Goal: Information Seeking & Learning: Learn about a topic

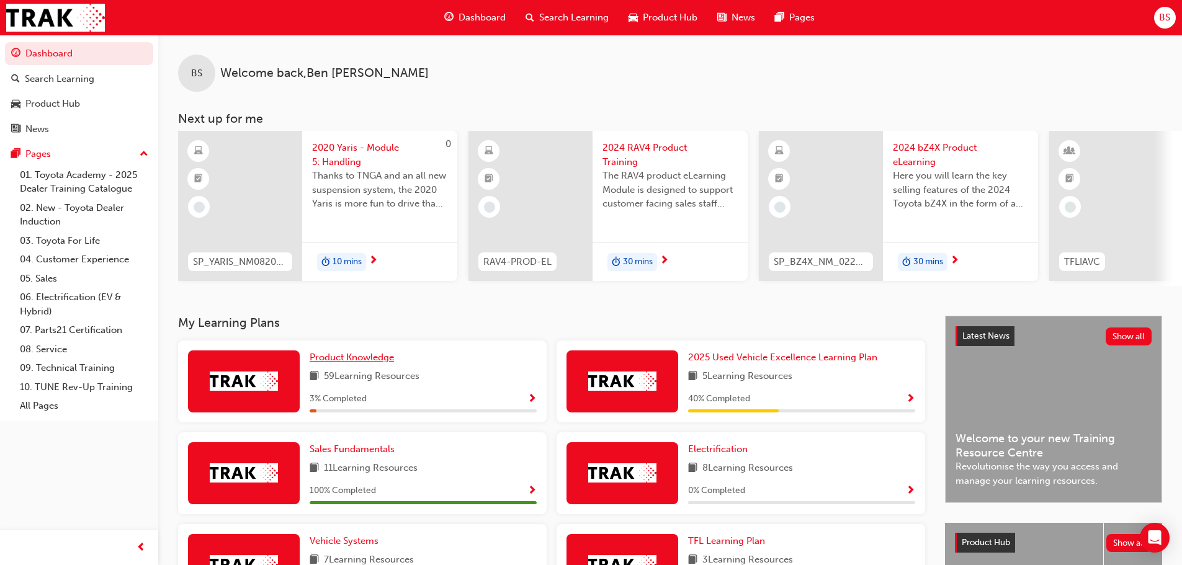
click at [349, 362] on span "Product Knowledge" at bounding box center [352, 357] width 84 height 11
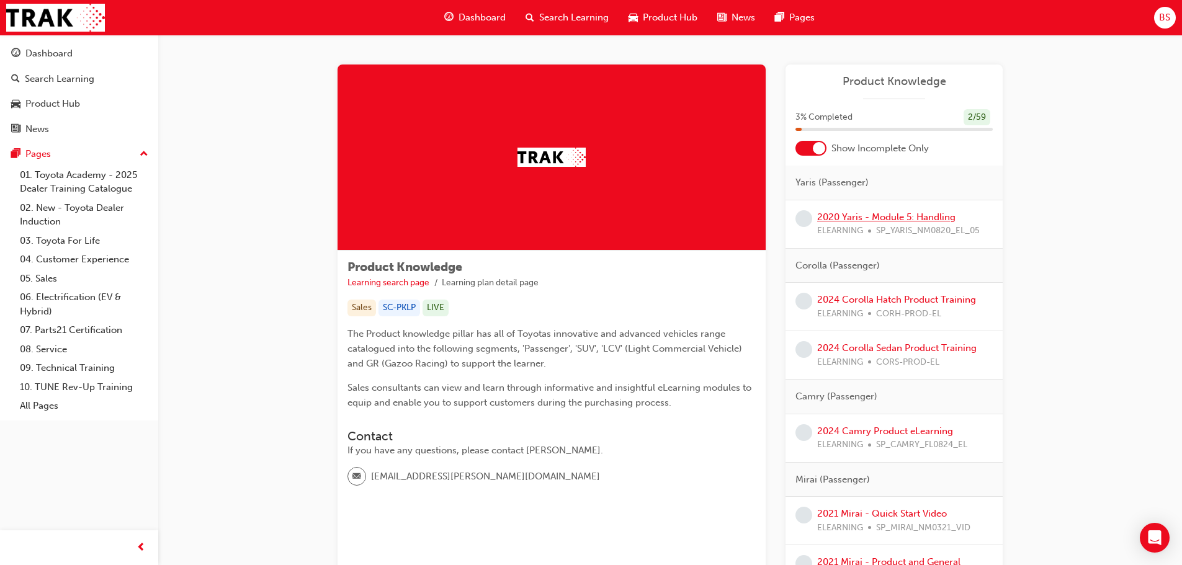
click at [885, 213] on link "2020 Yaris - Module 5: Handling" at bounding box center [886, 217] width 138 height 11
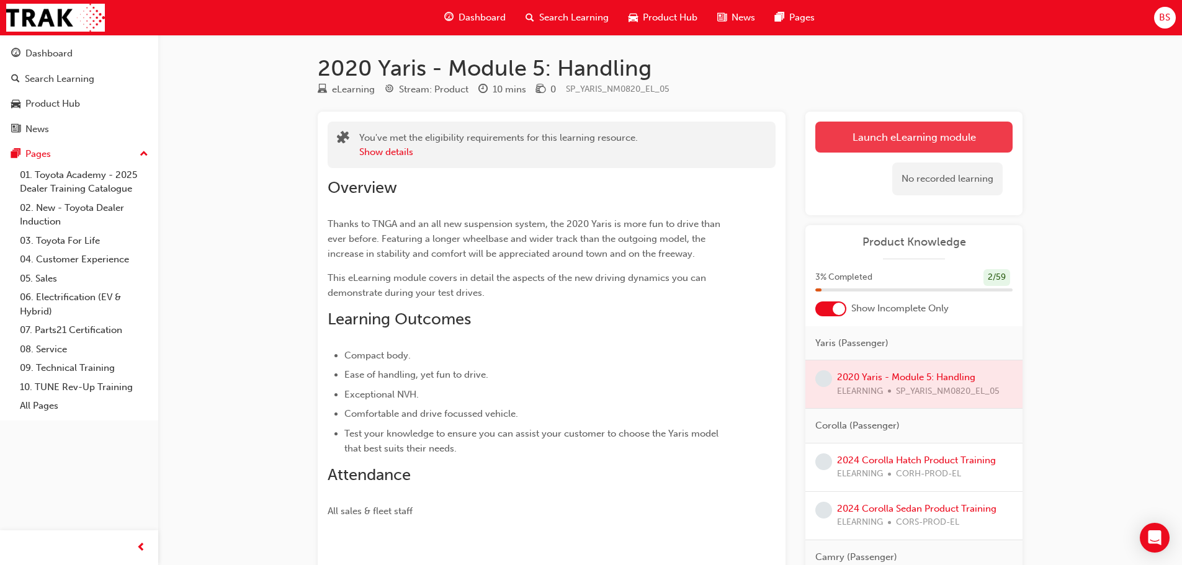
click at [886, 123] on link "Launch eLearning module" at bounding box center [913, 137] width 197 height 31
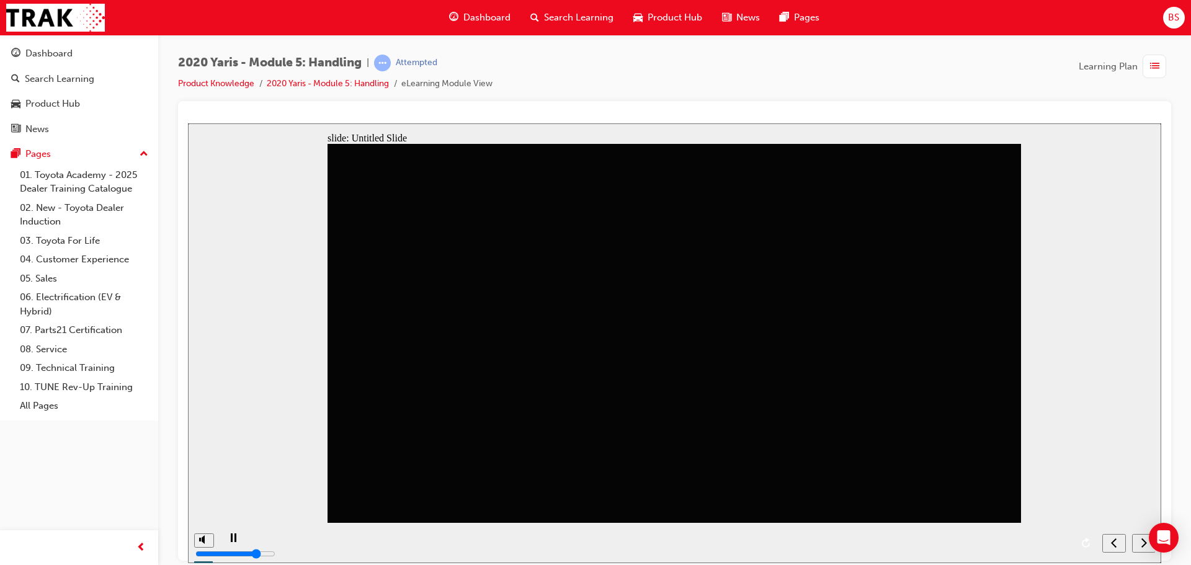
click at [1143, 542] on icon "next" at bounding box center [1144, 542] width 6 height 11
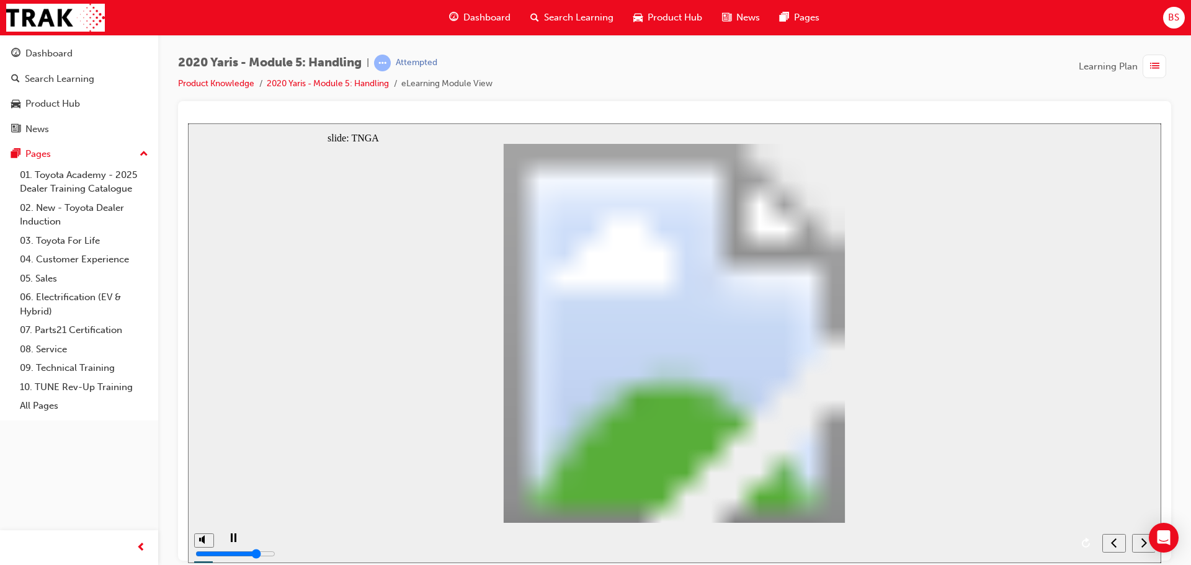
click at [1144, 540] on icon "next" at bounding box center [1144, 541] width 6 height 9
click at [1142, 543] on icon "next" at bounding box center [1144, 542] width 6 height 11
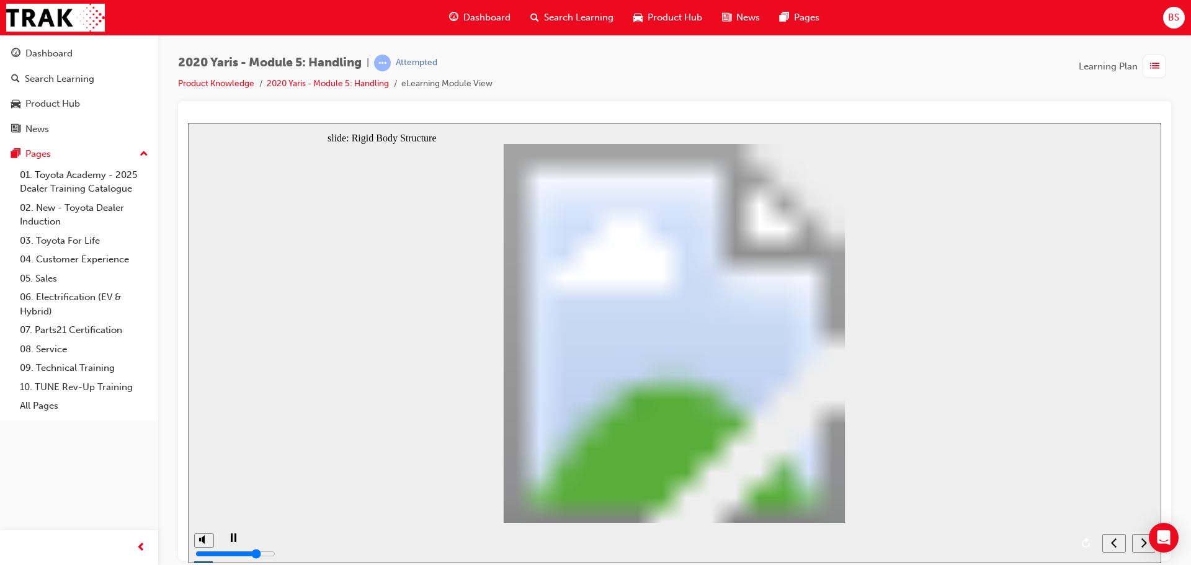
click at [1142, 543] on icon "next" at bounding box center [1144, 542] width 6 height 11
click at [1139, 541] on div "next" at bounding box center [1144, 543] width 14 height 13
click at [1140, 542] on div "next" at bounding box center [1144, 543] width 14 height 13
click at [1139, 542] on div "next" at bounding box center [1144, 543] width 14 height 13
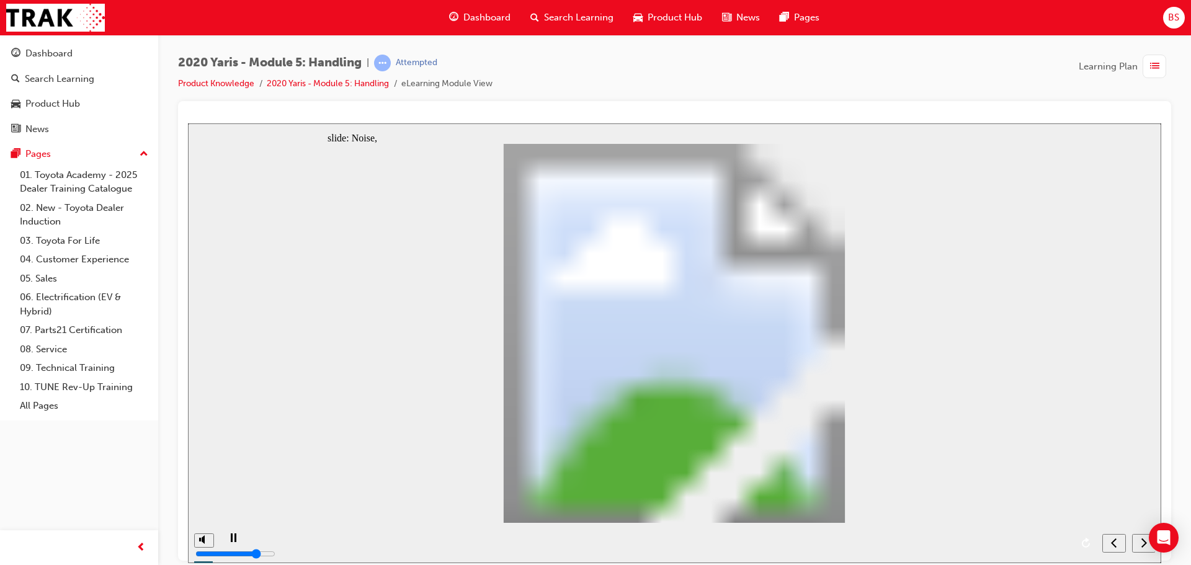
click at [1139, 544] on div "next" at bounding box center [1144, 543] width 14 height 13
click at [1142, 543] on icon "next" at bounding box center [1144, 542] width 6 height 11
click at [1141, 545] on icon "next" at bounding box center [1144, 542] width 6 height 11
click at [1141, 544] on icon "next" at bounding box center [1144, 542] width 6 height 11
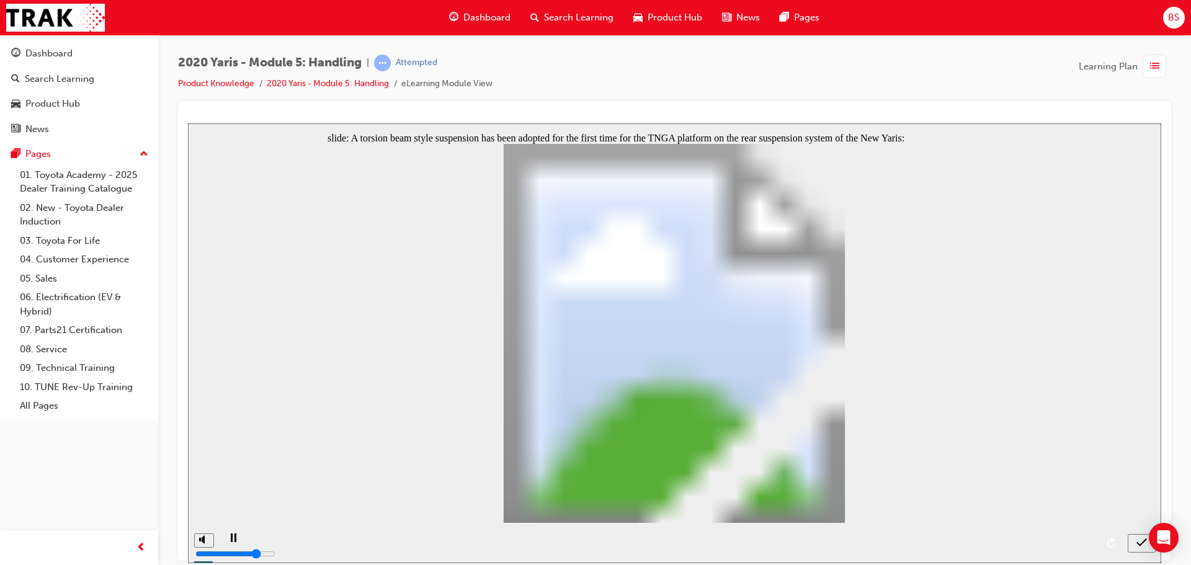
radio input "true"
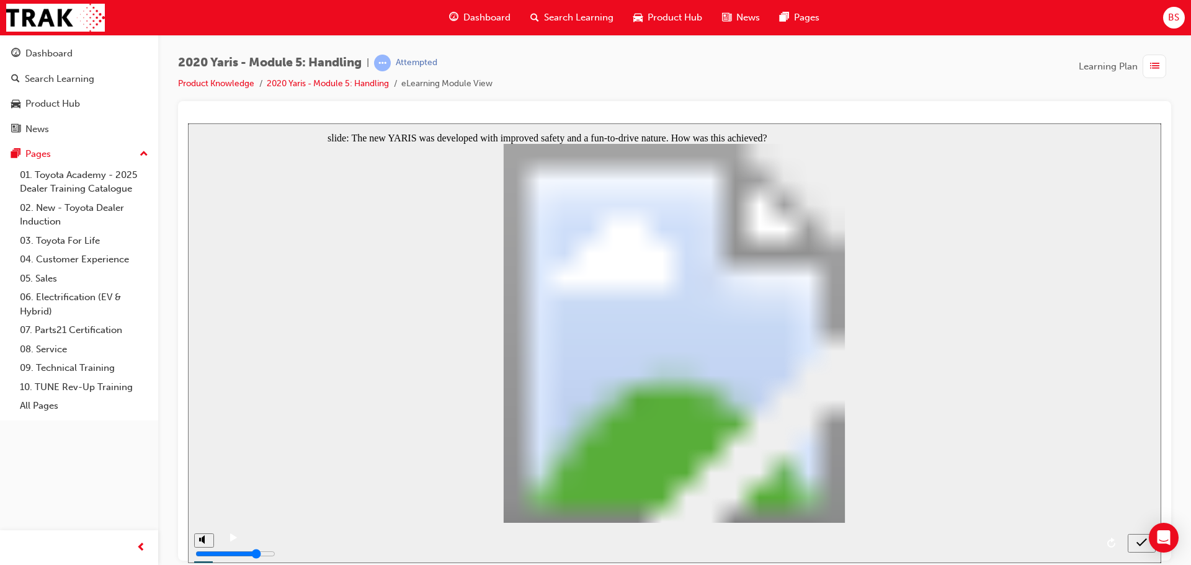
radio input "true"
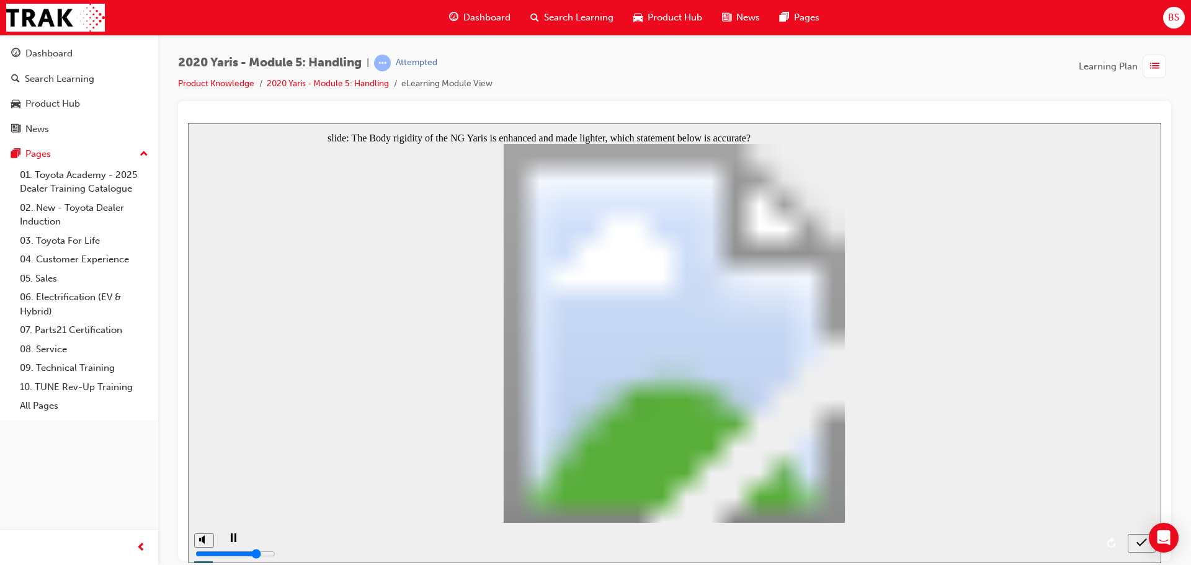
radio input "true"
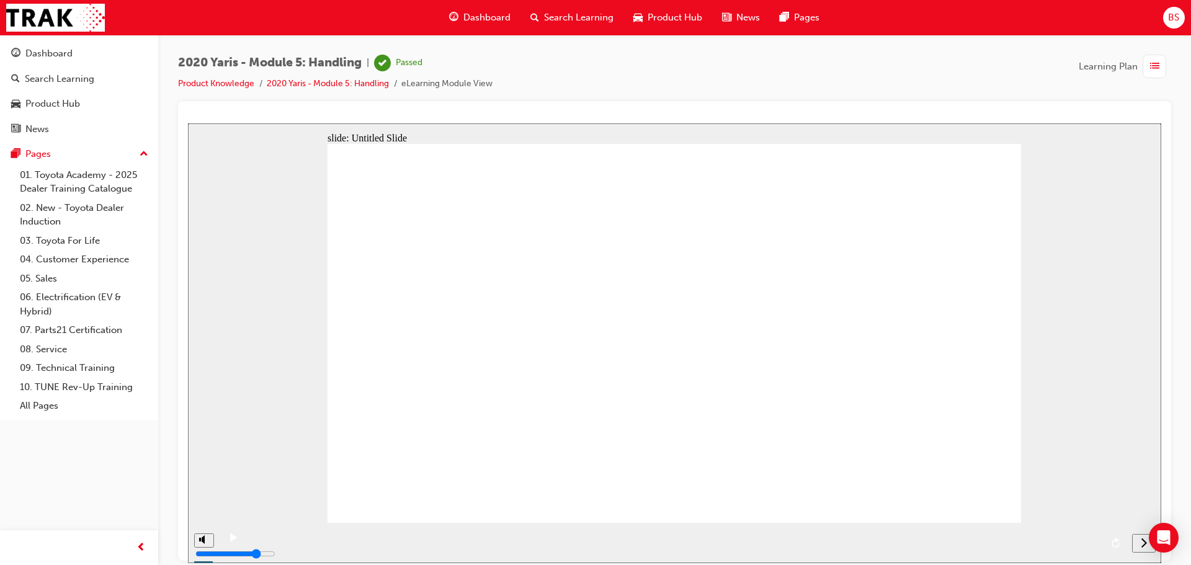
click at [1142, 544] on icon "next" at bounding box center [1144, 542] width 6 height 11
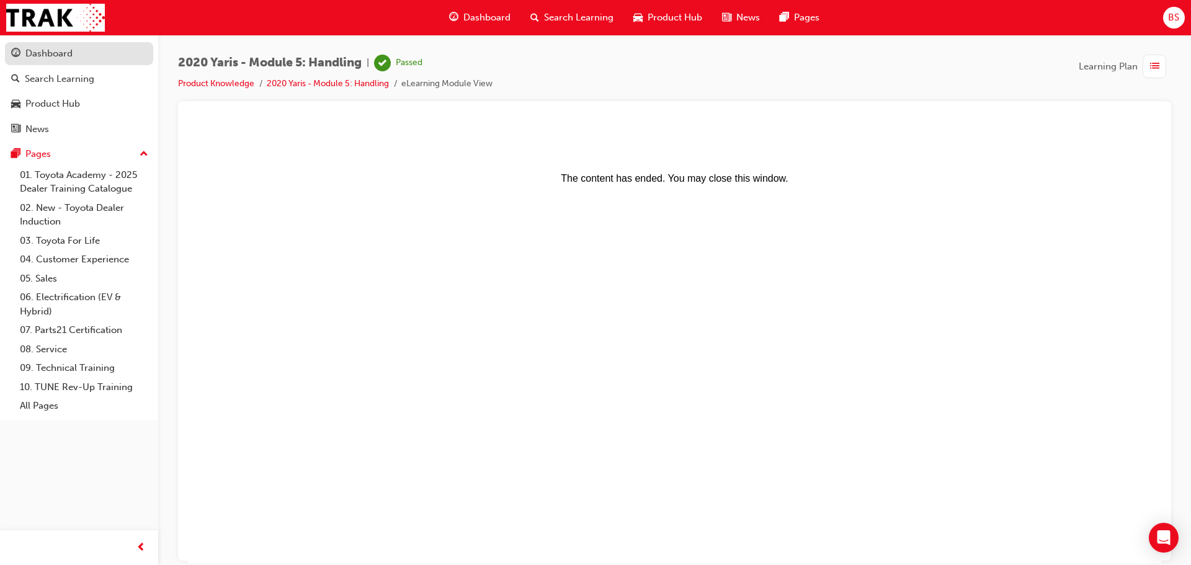
click at [50, 51] on div "Dashboard" at bounding box center [48, 54] width 47 height 14
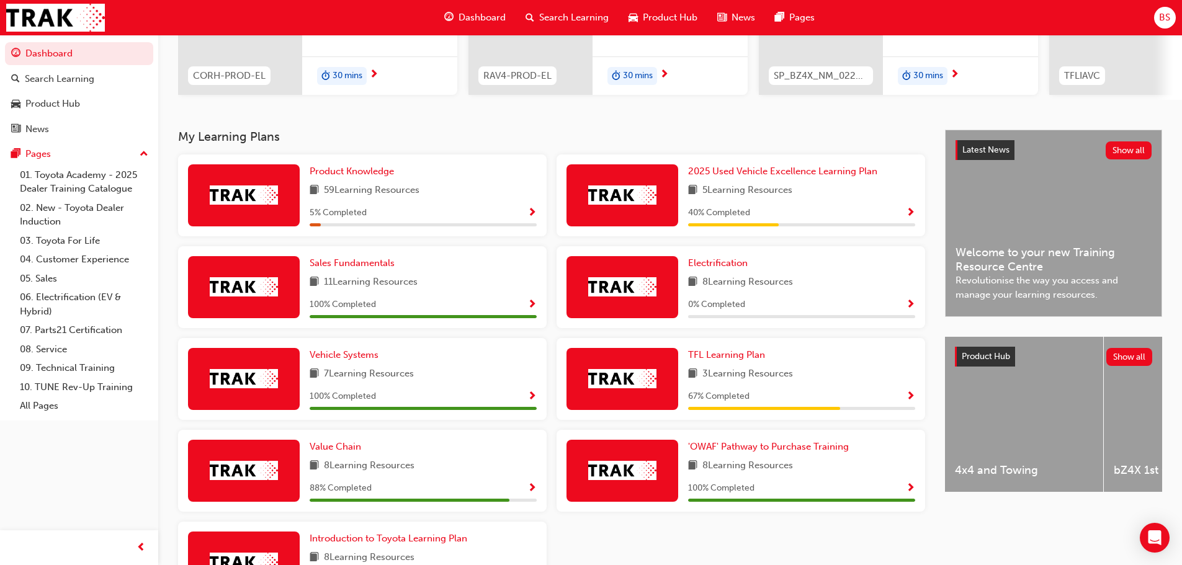
scroll to position [124, 0]
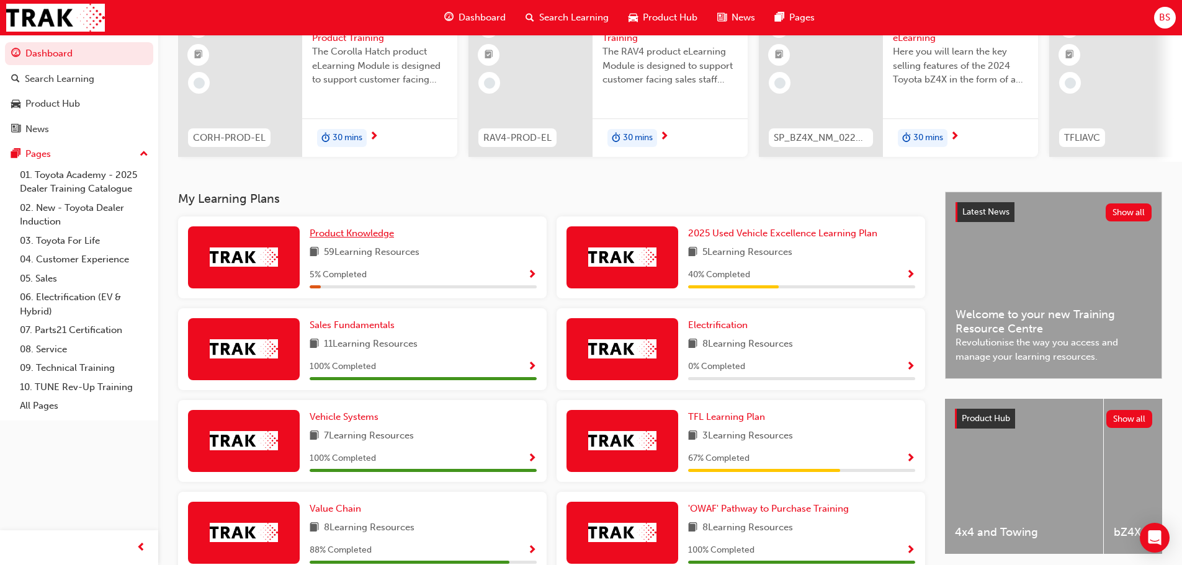
click at [356, 233] on span "Product Knowledge" at bounding box center [352, 233] width 84 height 11
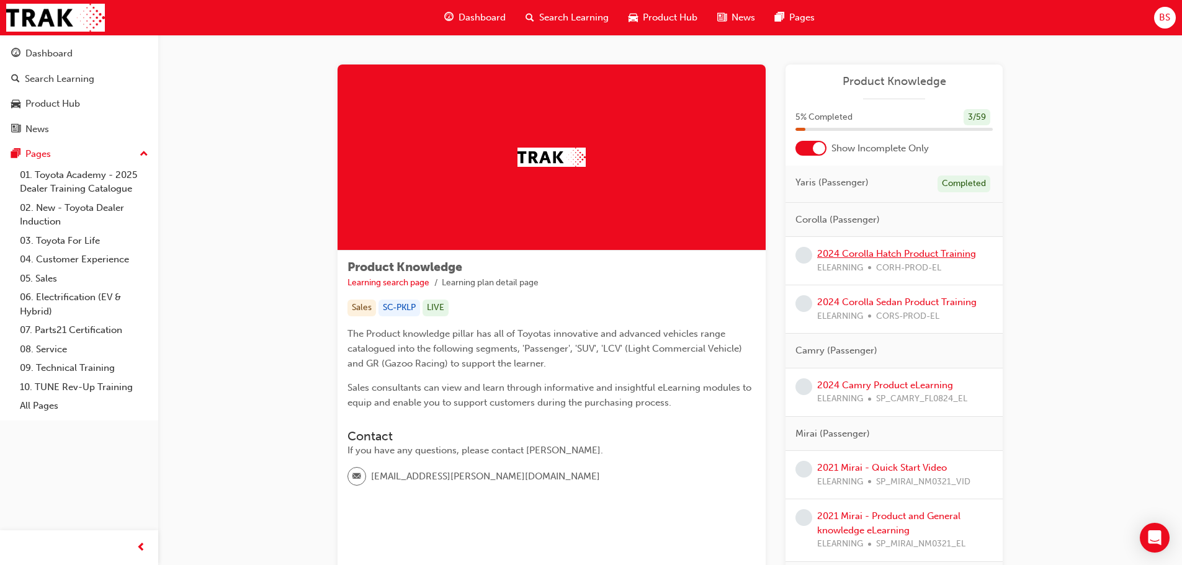
click at [886, 254] on link "2024 Corolla Hatch Product Training" at bounding box center [896, 253] width 159 height 11
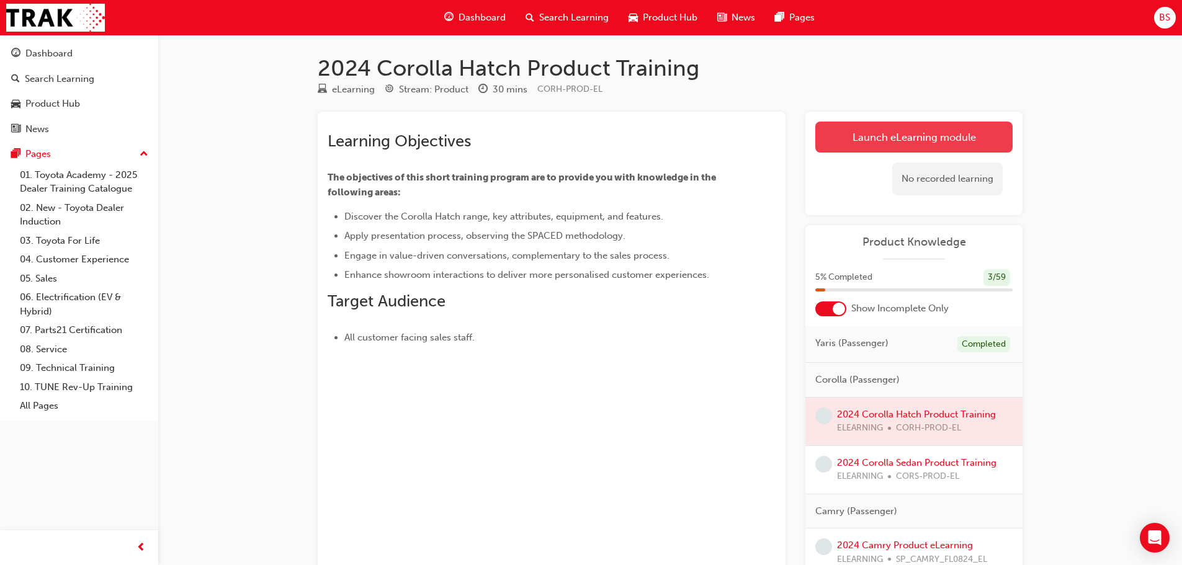
click at [922, 137] on link "Launch eLearning module" at bounding box center [913, 137] width 197 height 31
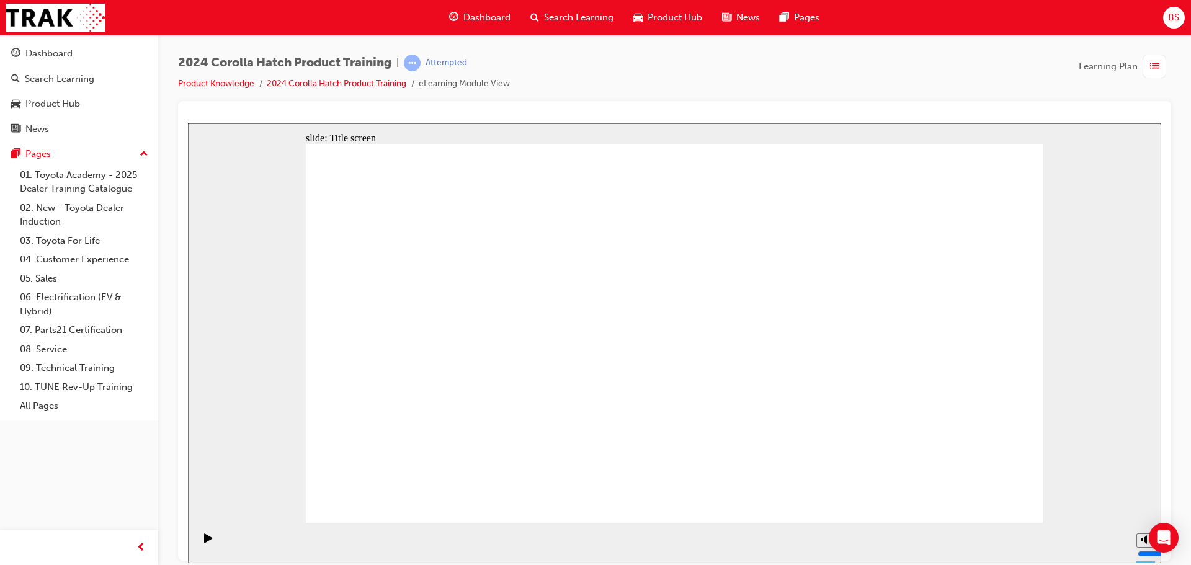
click at [1074, 505] on div "slide: Content Oval 1 Oval 2 Oval 3 Oval 4 To discover the Corolla Hatch range,…" at bounding box center [674, 343] width 973 height 440
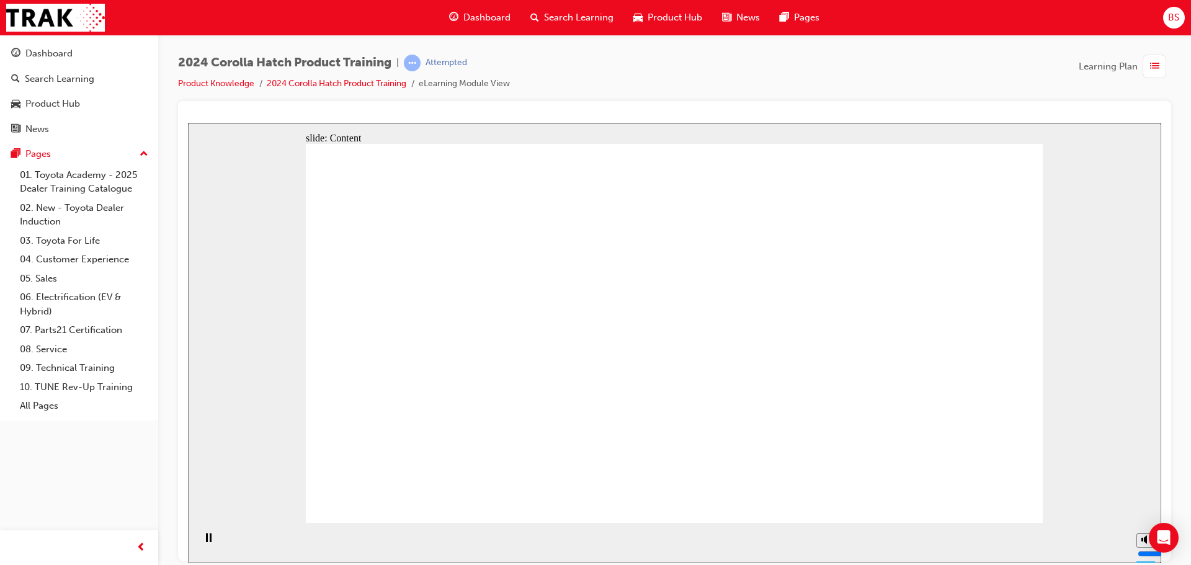
click at [1076, 541] on section "Playback Speed 2 1.75 1.5 1.25 Normal" at bounding box center [674, 542] width 973 height 40
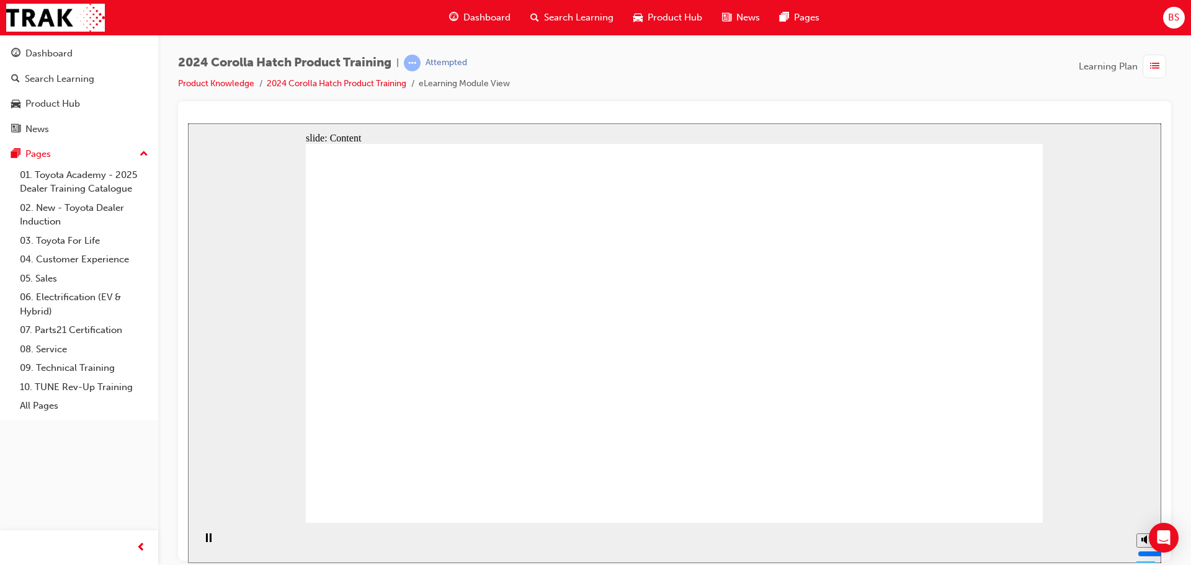
drag, startPoint x: 616, startPoint y: 391, endPoint x: 747, endPoint y: 414, distance: 133.6
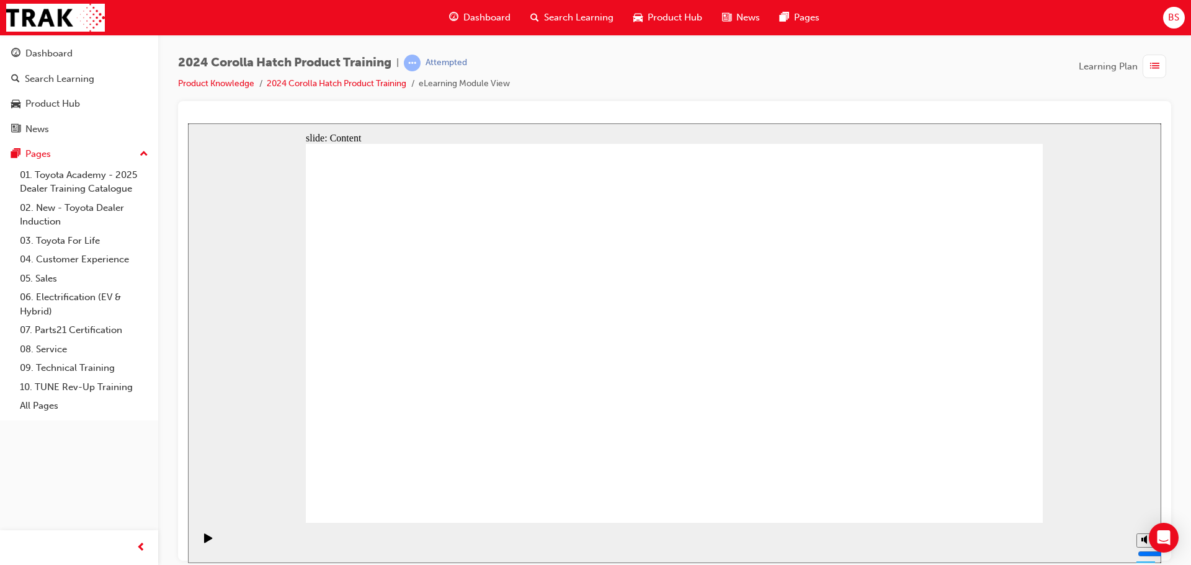
drag, startPoint x: 599, startPoint y: 360, endPoint x: 605, endPoint y: 381, distance: 21.6
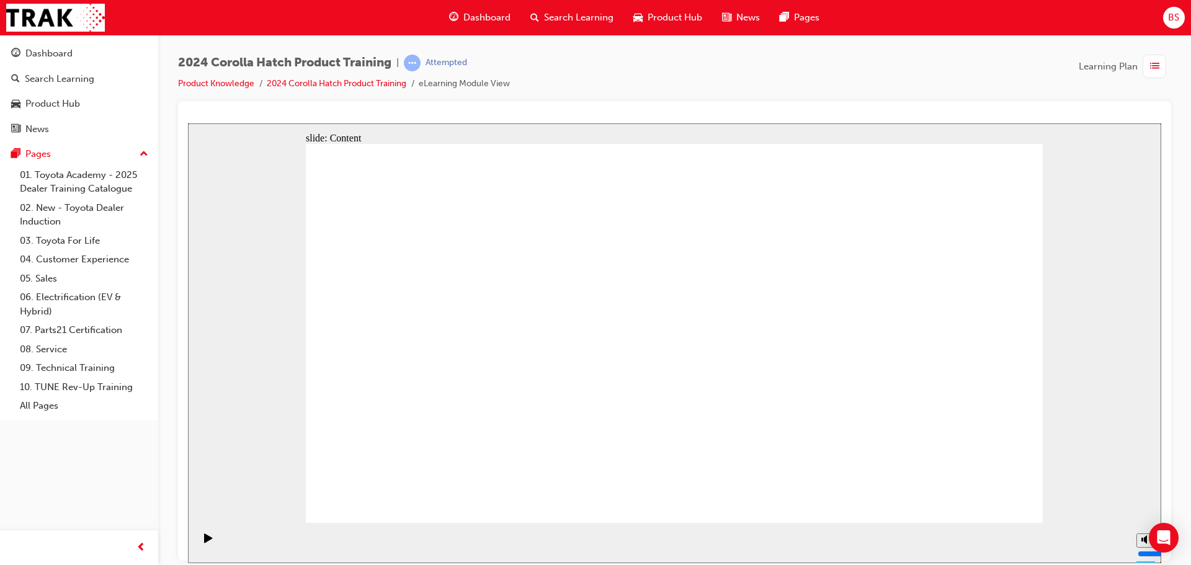
drag, startPoint x: 610, startPoint y: 463, endPoint x: 647, endPoint y: 469, distance: 37.0
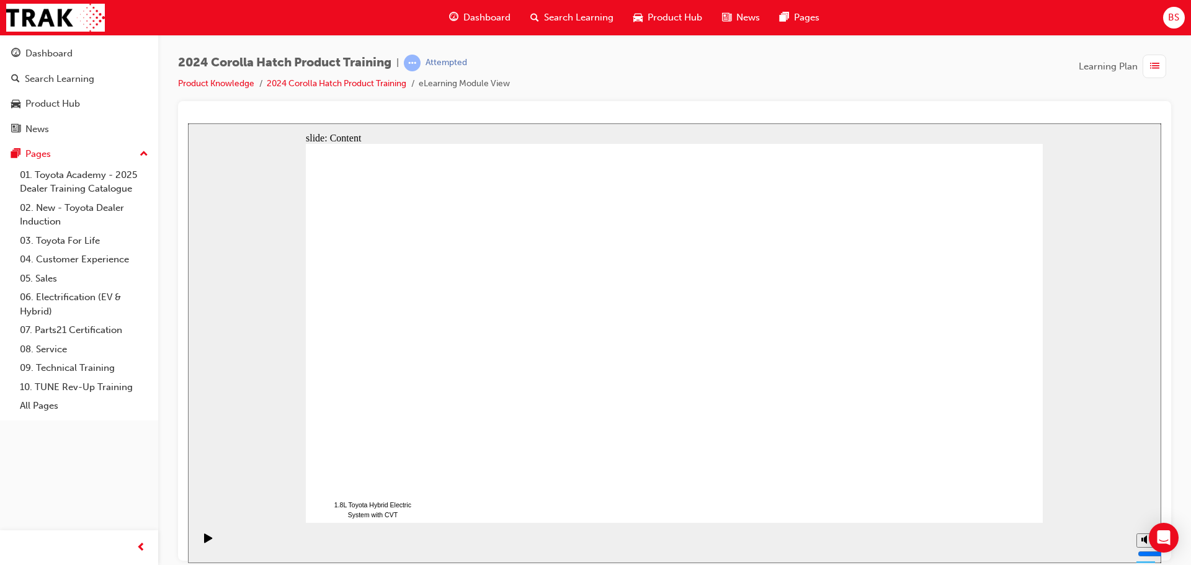
drag, startPoint x: 963, startPoint y: 497, endPoint x: 981, endPoint y: 490, distance: 19.8
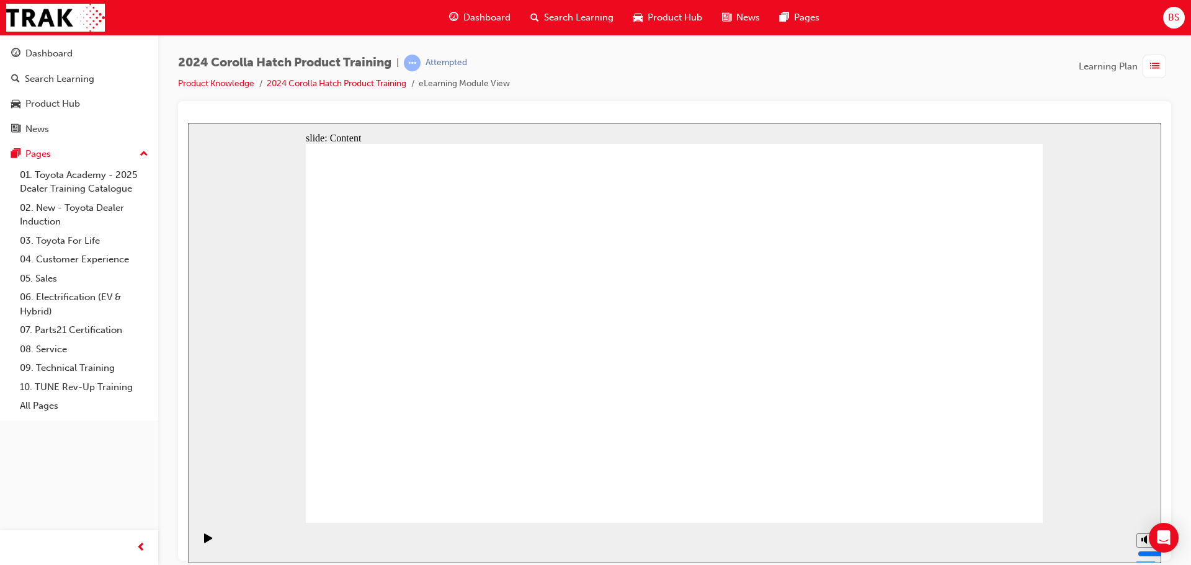
drag, startPoint x: 455, startPoint y: 311, endPoint x: 456, endPoint y: 319, distance: 7.5
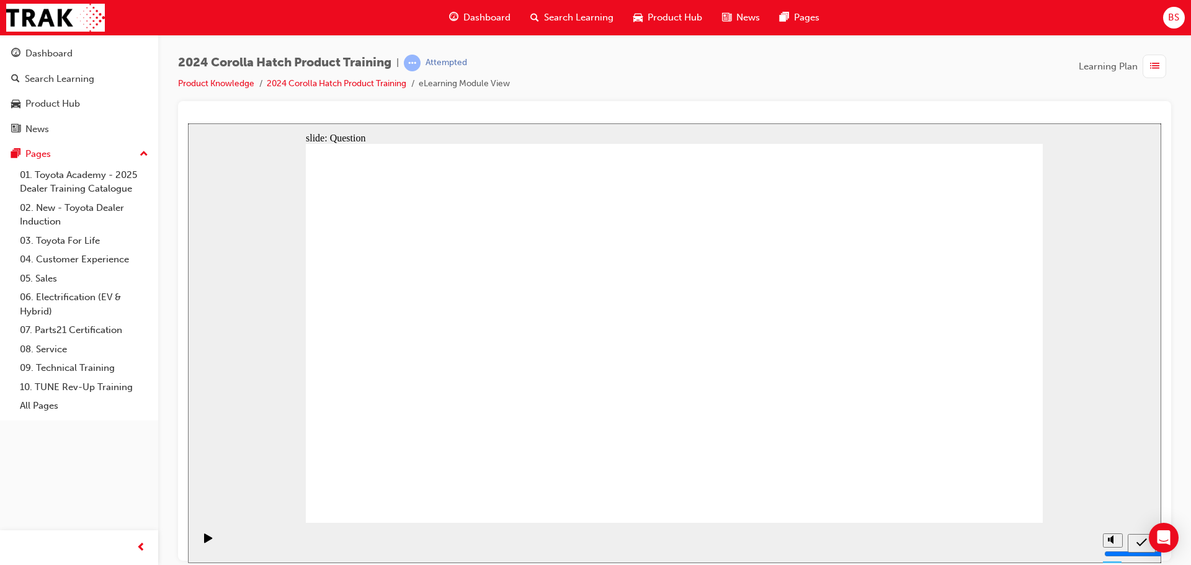
radio input "true"
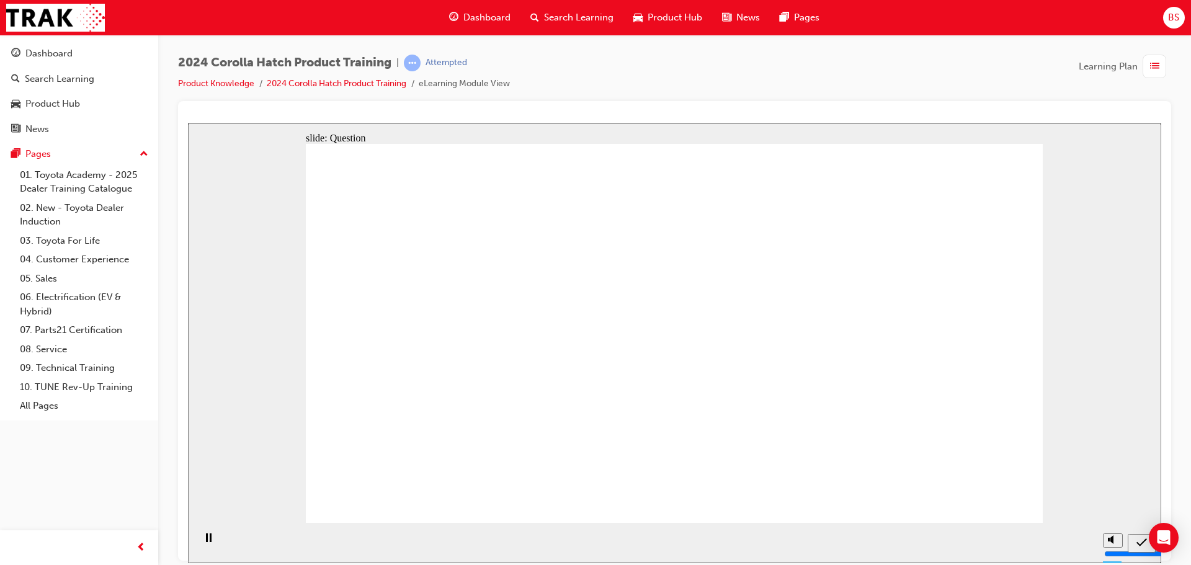
radio input "true"
drag, startPoint x: 961, startPoint y: 486, endPoint x: 978, endPoint y: 496, distance: 20.3
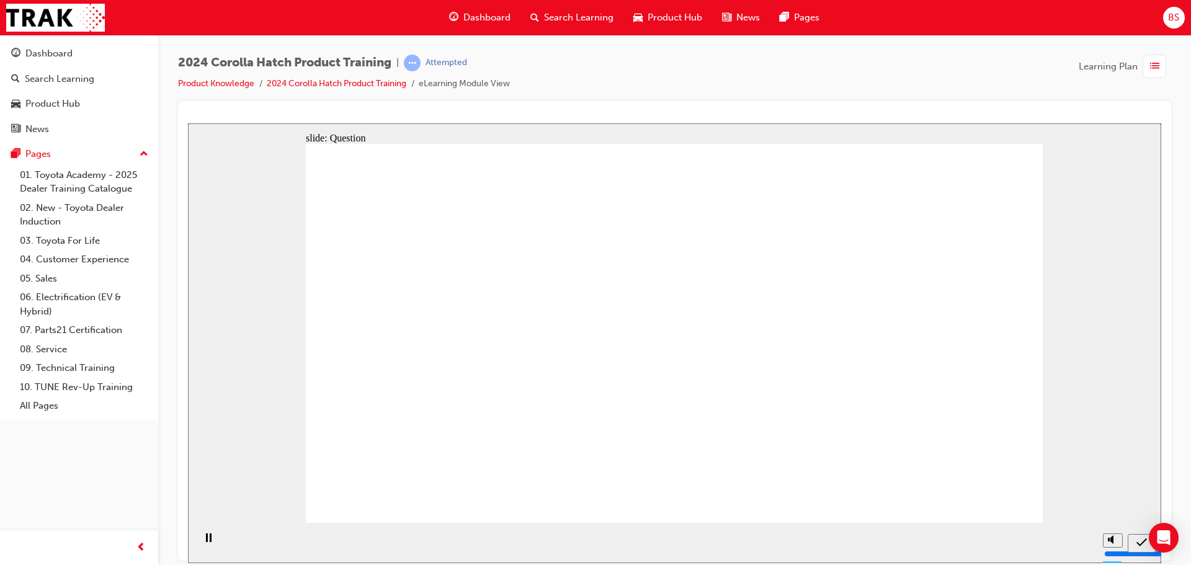
radio input "true"
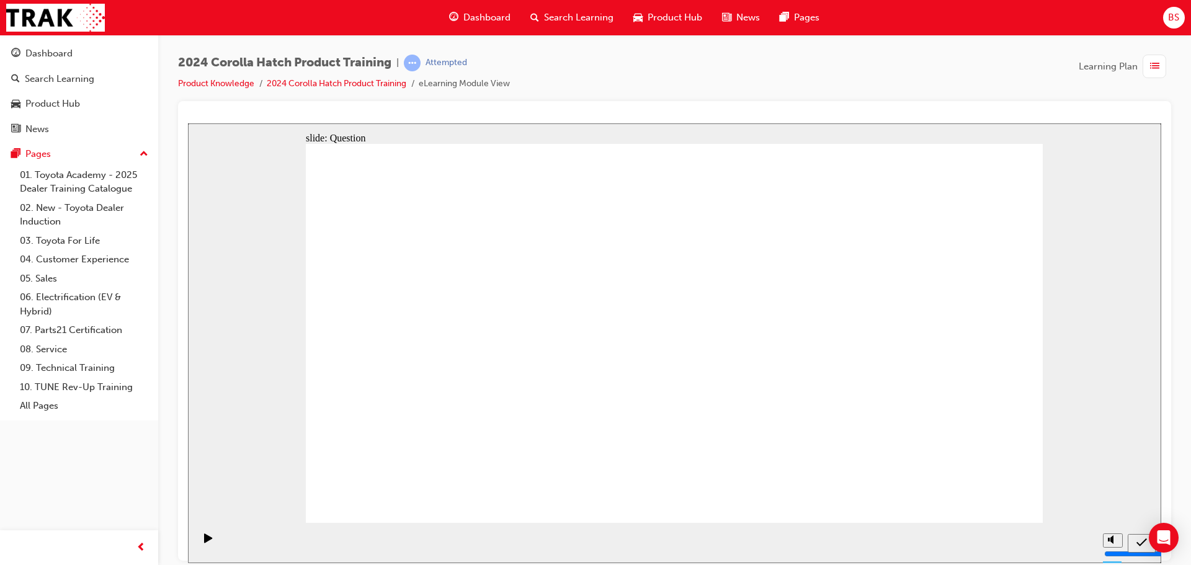
radio input "true"
drag, startPoint x: 541, startPoint y: 313, endPoint x: 434, endPoint y: 421, distance: 152.2
drag, startPoint x: 447, startPoint y: 323, endPoint x: 570, endPoint y: 429, distance: 163.1
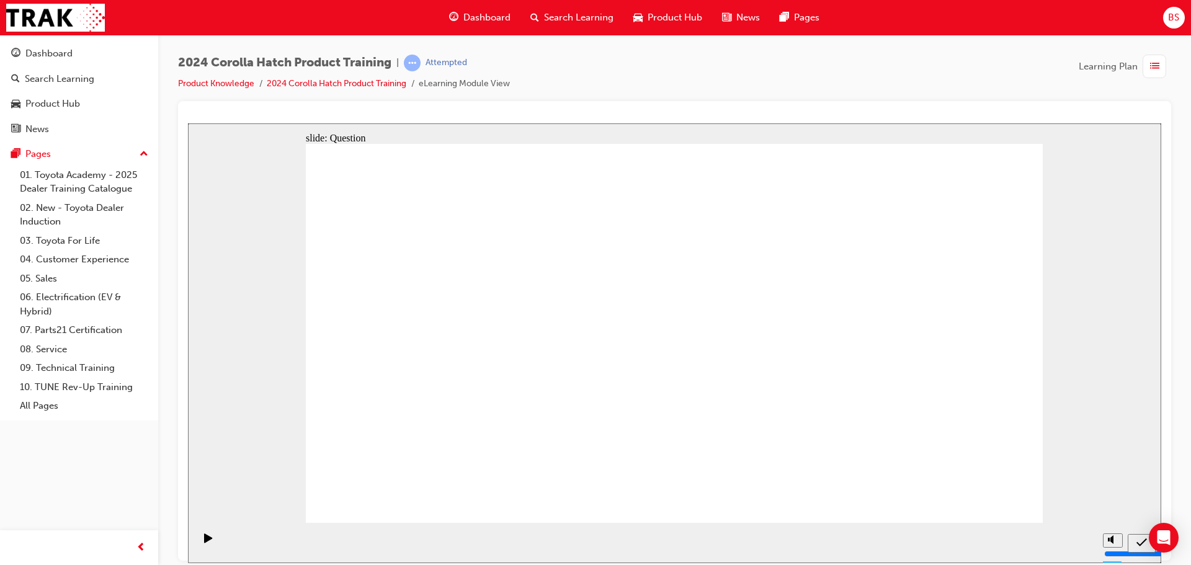
drag, startPoint x: 755, startPoint y: 364, endPoint x: 654, endPoint y: 400, distance: 107.9
drag, startPoint x: 750, startPoint y: 386, endPoint x: 822, endPoint y: 427, distance: 83.6
drag, startPoint x: 976, startPoint y: 309, endPoint x: 969, endPoint y: 310, distance: 7.5
drag, startPoint x: 963, startPoint y: 316, endPoint x: 956, endPoint y: 404, distance: 88.4
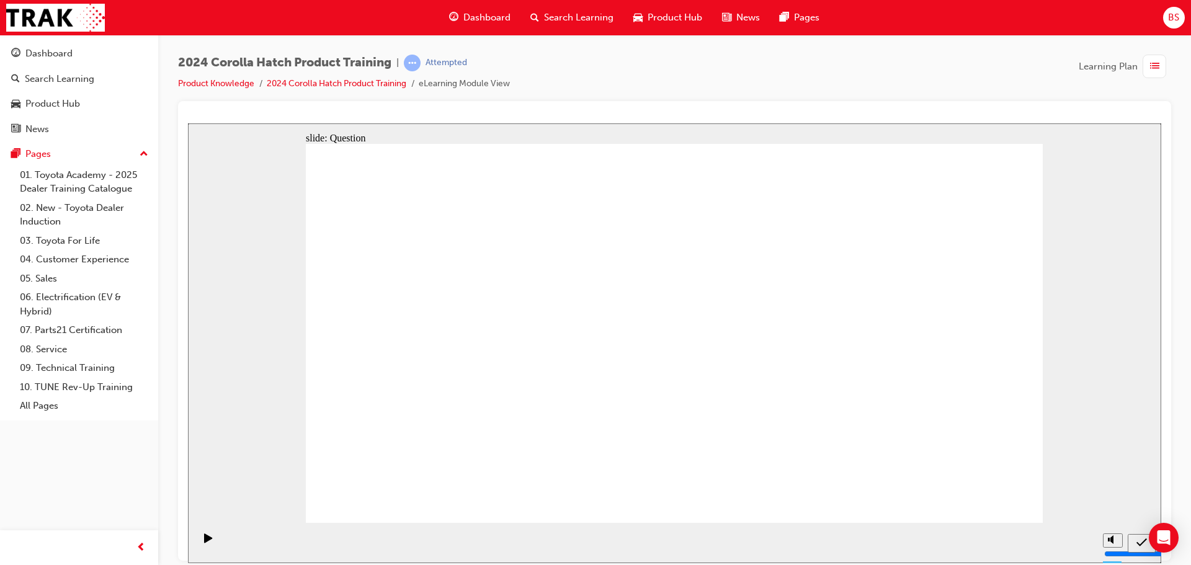
radio input "true"
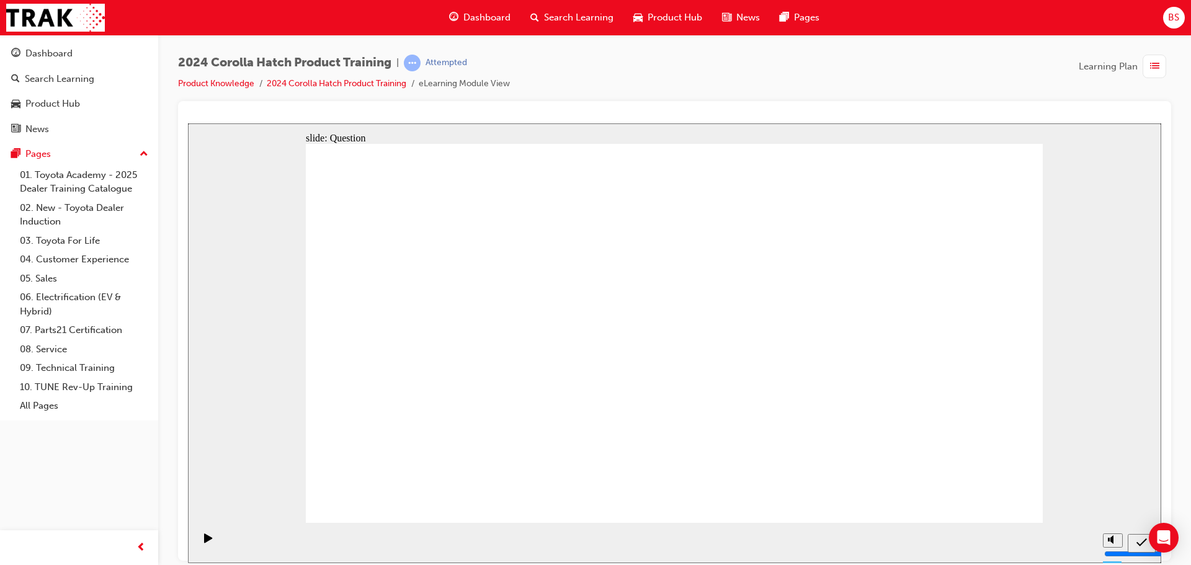
radio input "true"
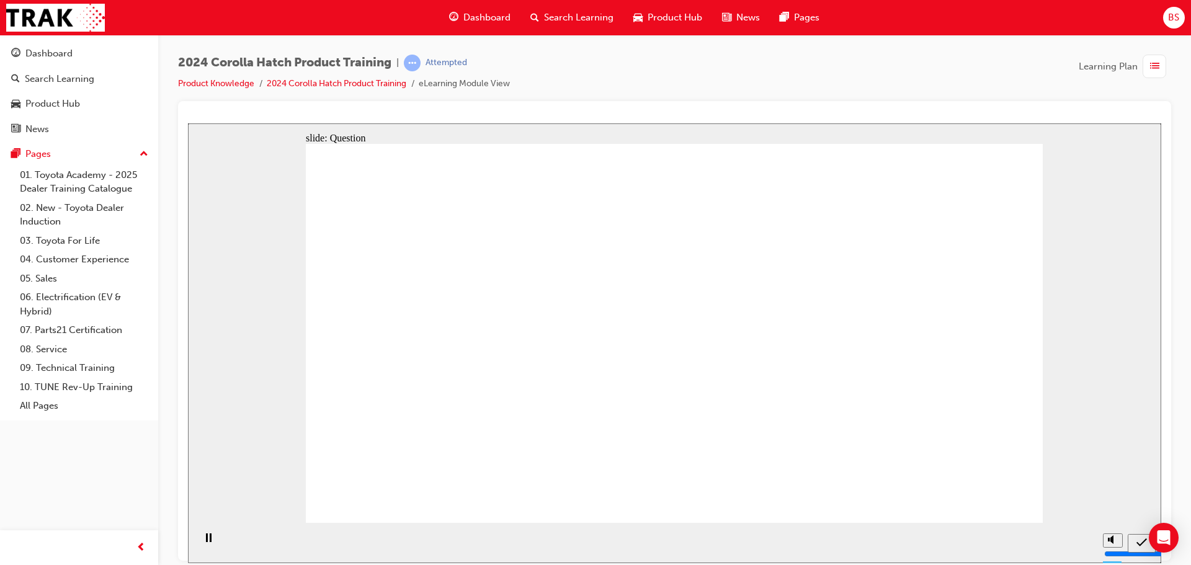
radio input "true"
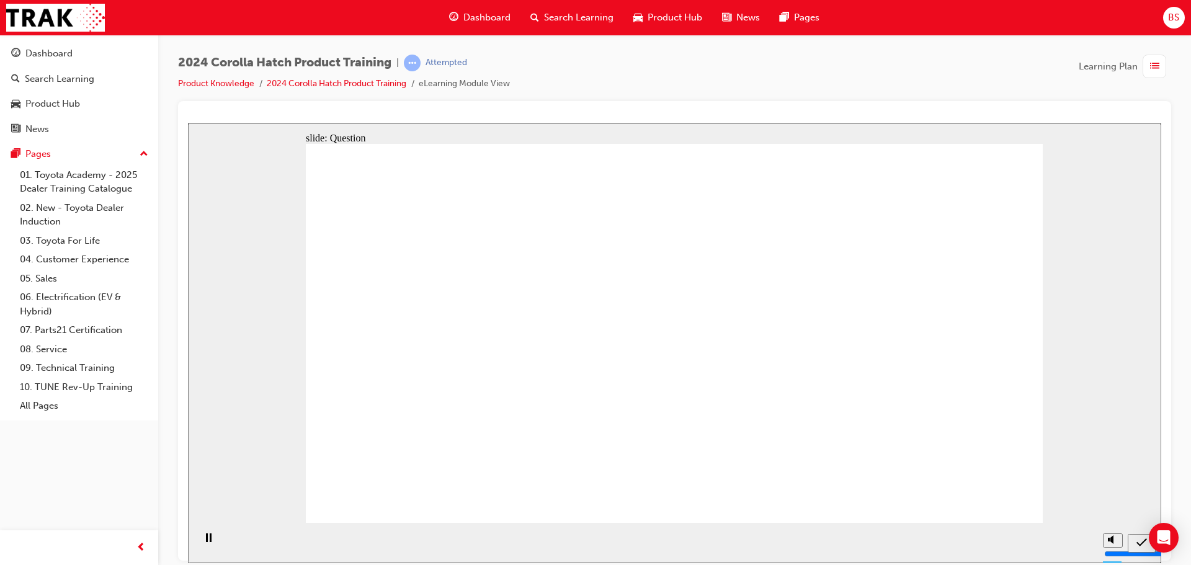
radio input "true"
drag, startPoint x: 517, startPoint y: 314, endPoint x: 422, endPoint y: 417, distance: 139.6
drag, startPoint x: 412, startPoint y: 316, endPoint x: 529, endPoint y: 427, distance: 160.6
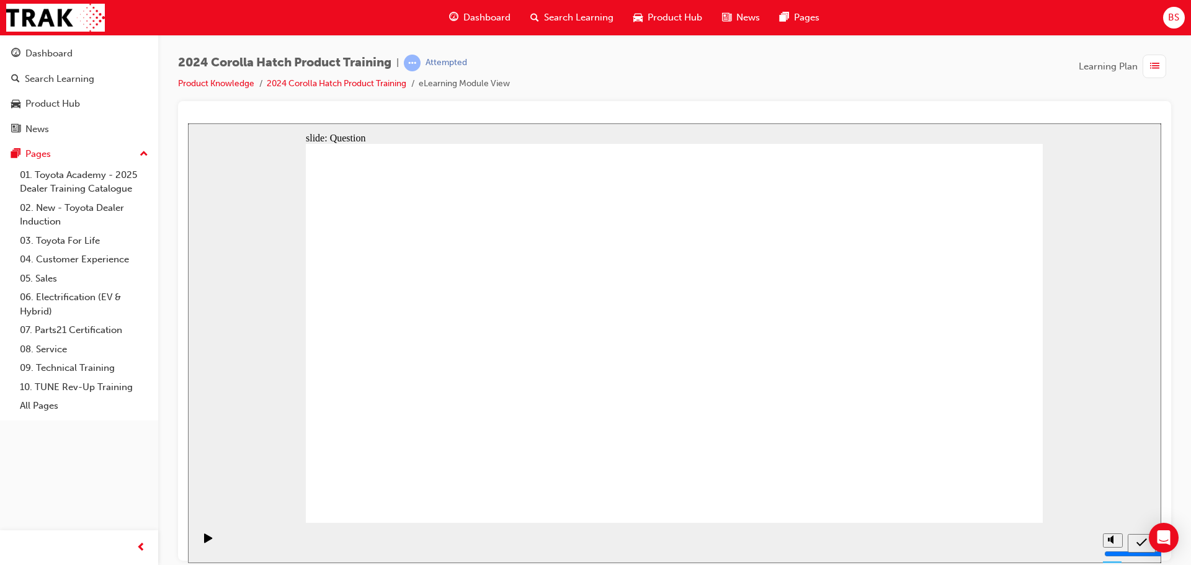
drag, startPoint x: 698, startPoint y: 304, endPoint x: 804, endPoint y: 390, distance: 137.2
drag, startPoint x: 752, startPoint y: 374, endPoint x: 717, endPoint y: 414, distance: 52.7
drag, startPoint x: 946, startPoint y: 360, endPoint x: 949, endPoint y: 441, distance: 81.3
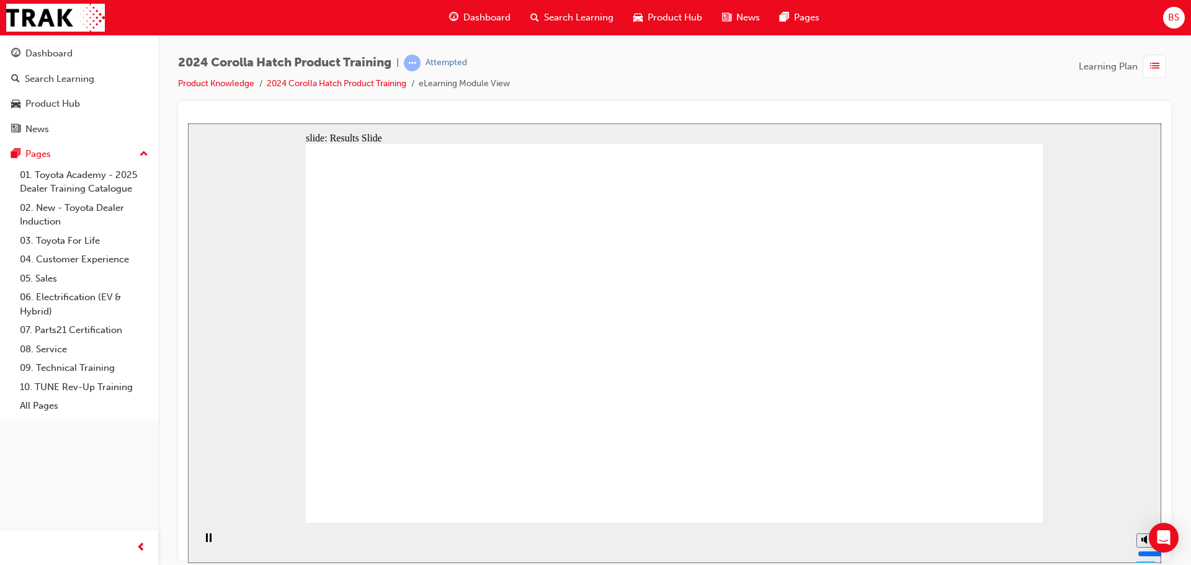
radio input "true"
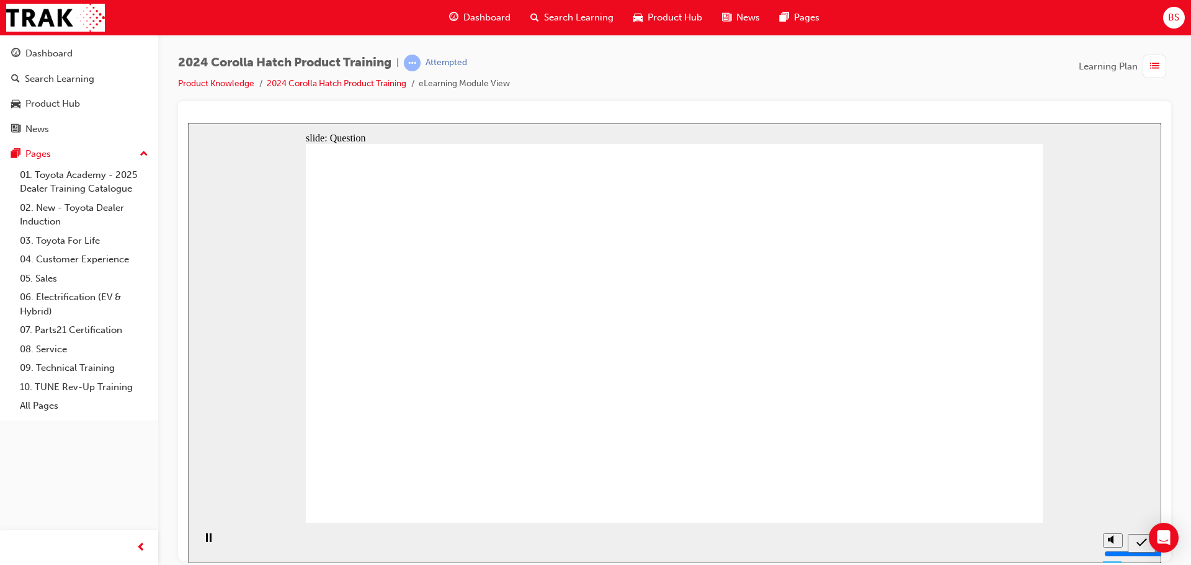
radio input "true"
drag, startPoint x: 749, startPoint y: 335, endPoint x: 872, endPoint y: 410, distance: 144.5
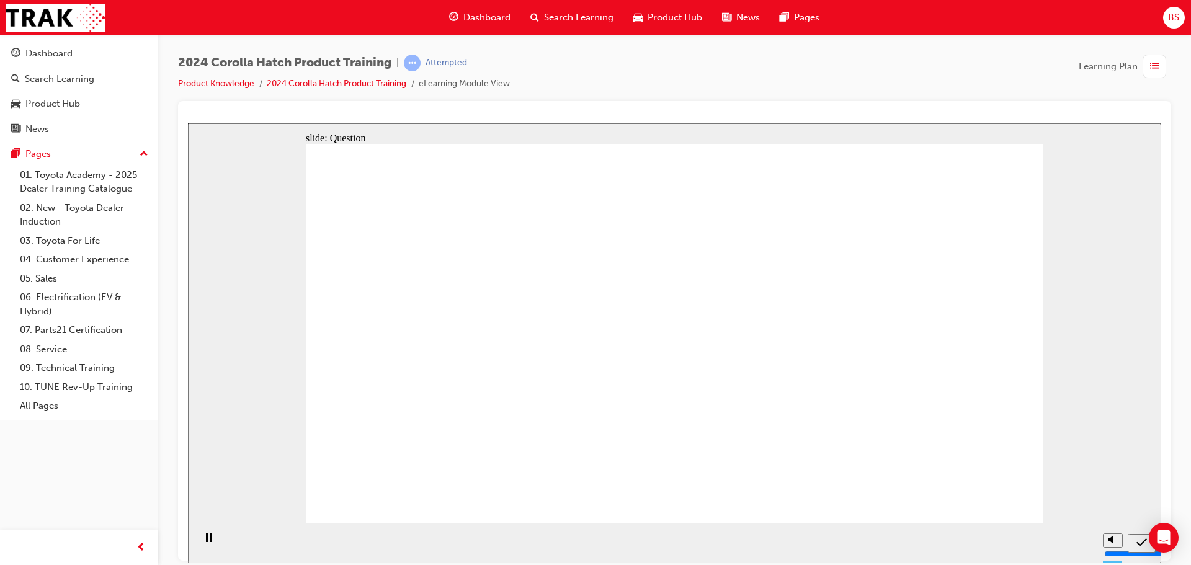
radio input "true"
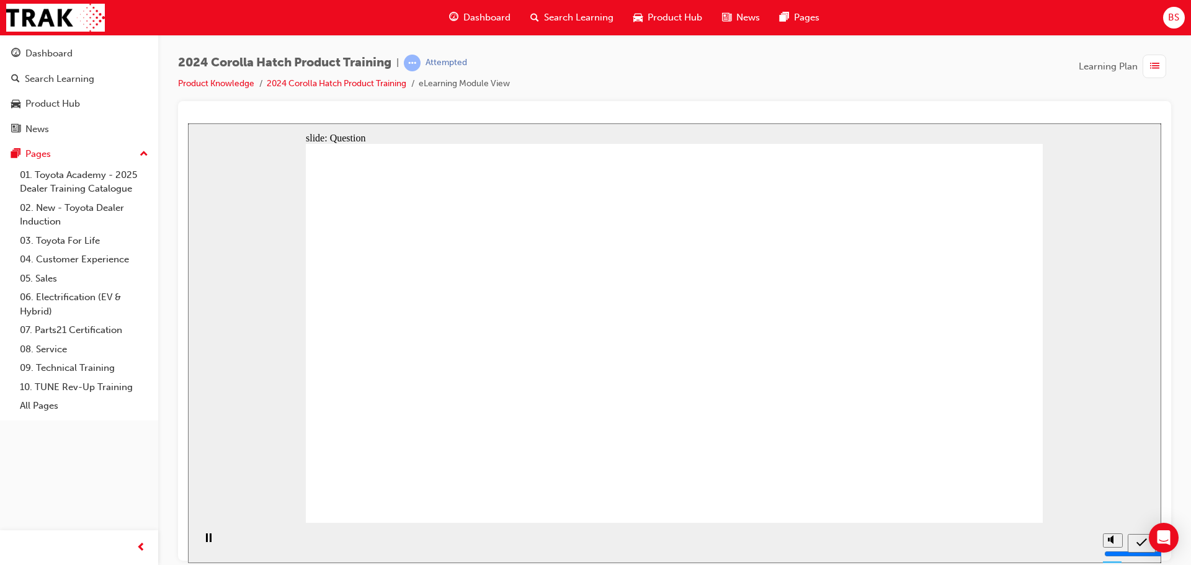
radio input "true"
drag, startPoint x: 490, startPoint y: 343, endPoint x: 576, endPoint y: 390, distance: 97.4
drag, startPoint x: 576, startPoint y: 319, endPoint x: 454, endPoint y: 404, distance: 148.7
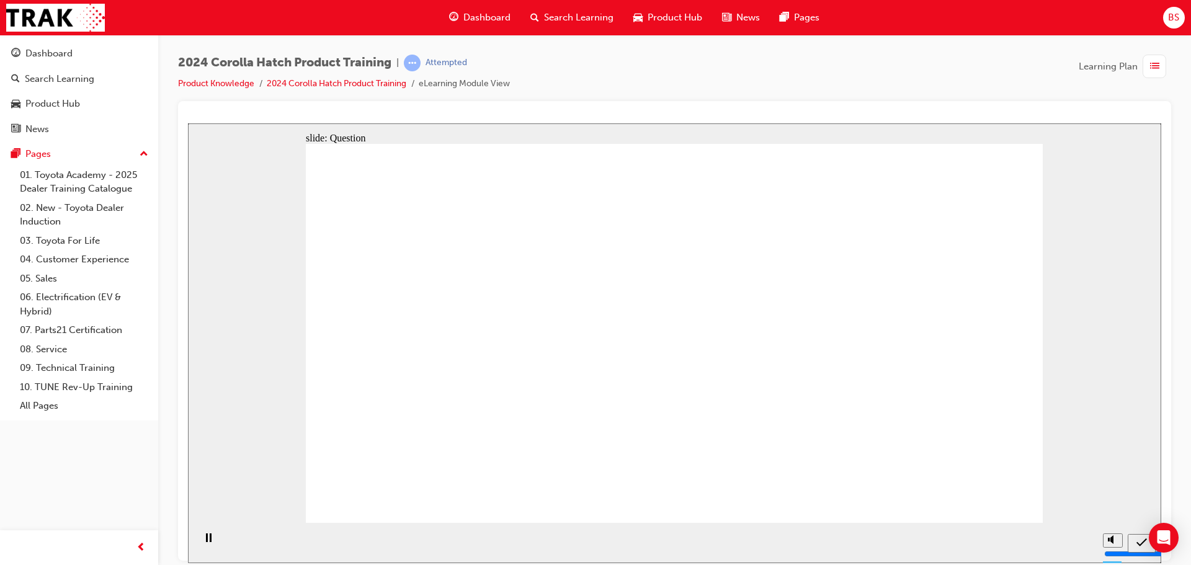
drag, startPoint x: 820, startPoint y: 331, endPoint x: 712, endPoint y: 425, distance: 143.7
drag, startPoint x: 707, startPoint y: 341, endPoint x: 835, endPoint y: 424, distance: 152.1
drag, startPoint x: 941, startPoint y: 319, endPoint x: 954, endPoint y: 432, distance: 113.6
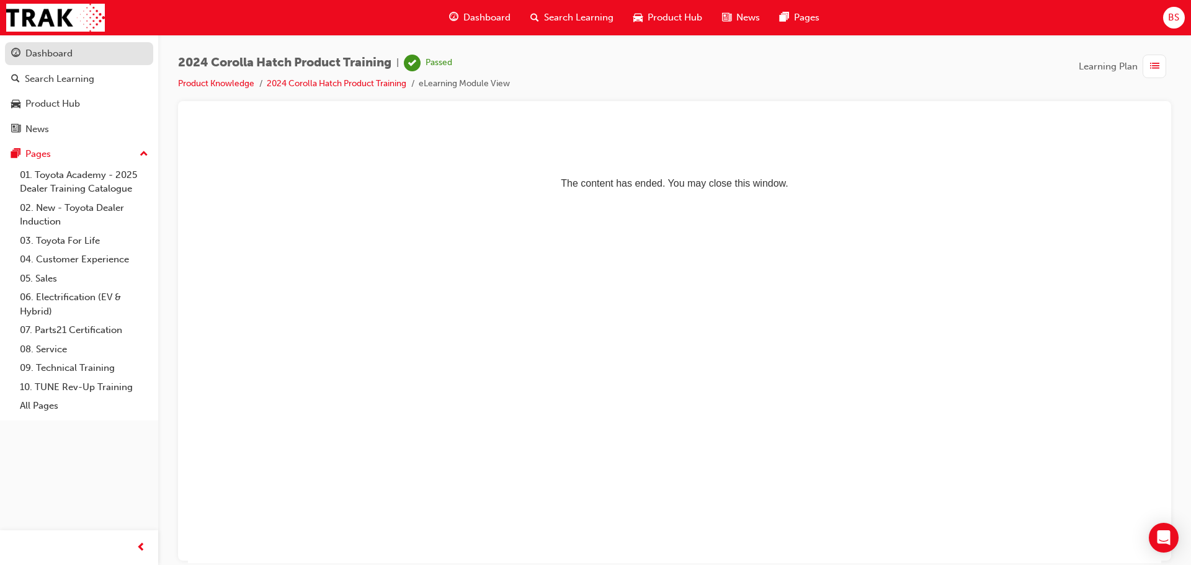
click at [35, 60] on div "Dashboard" at bounding box center [48, 54] width 47 height 14
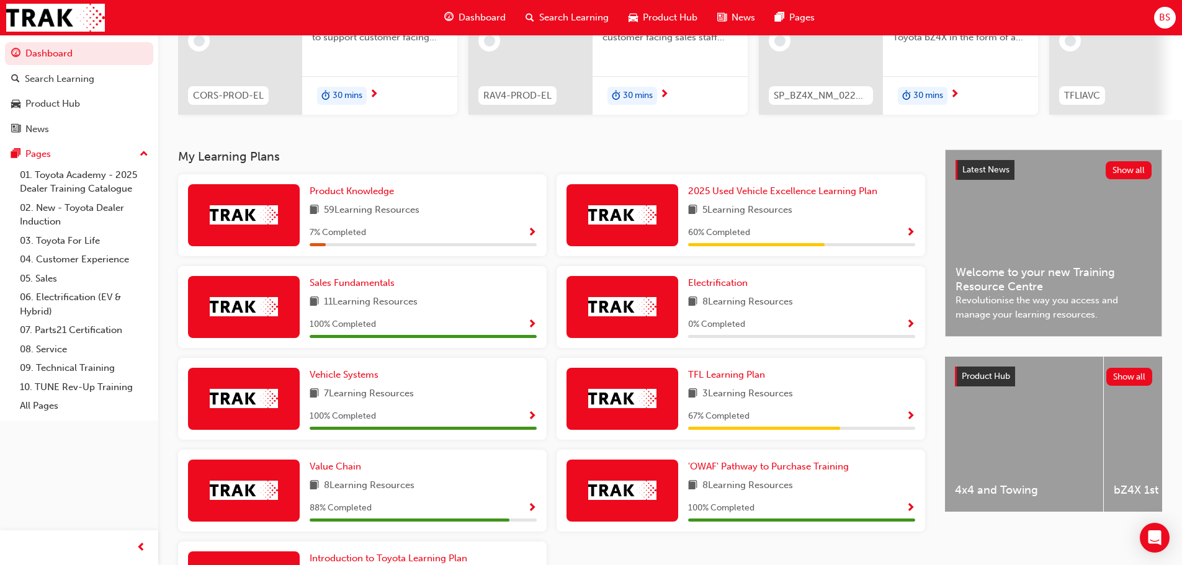
scroll to position [104, 0]
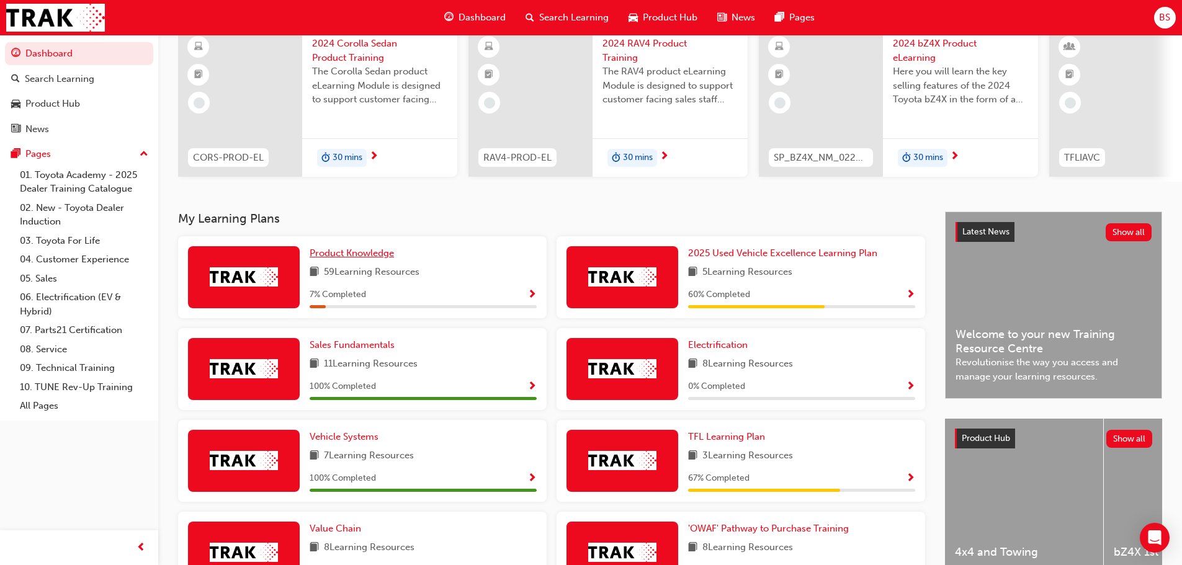
click at [340, 257] on span "Product Knowledge" at bounding box center [352, 252] width 84 height 11
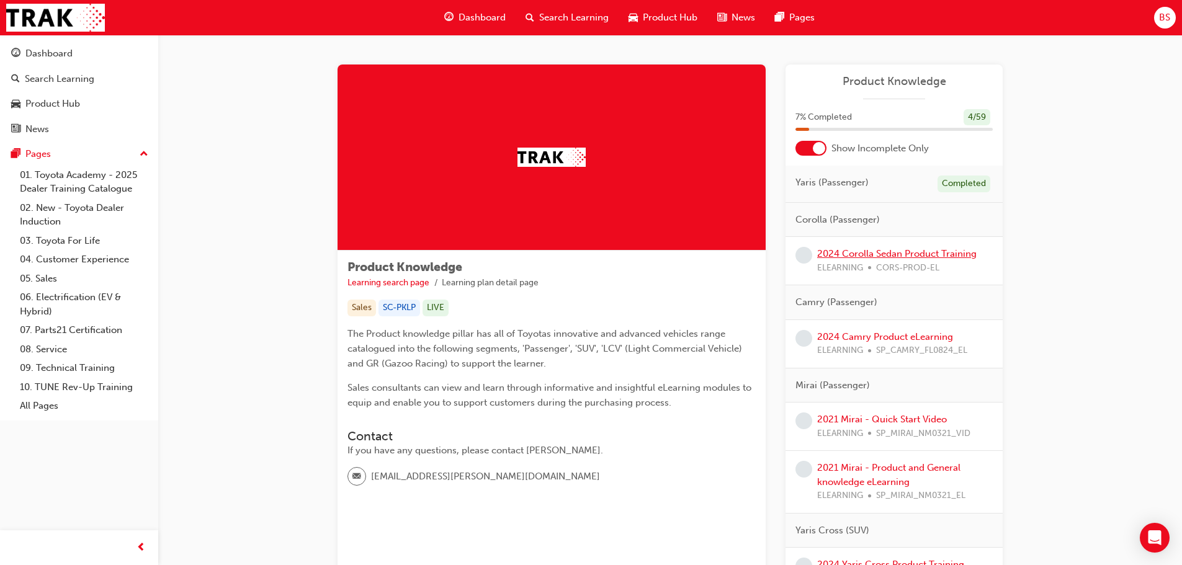
click at [862, 250] on link "2024 Corolla Sedan Product Training" at bounding box center [896, 253] width 159 height 11
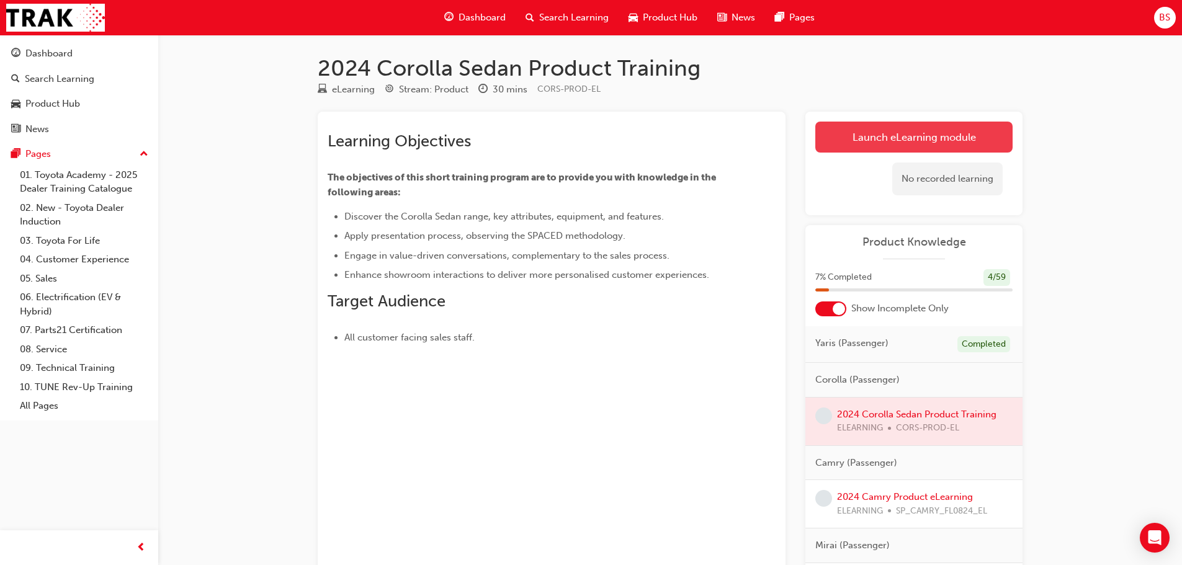
click at [904, 134] on link "Launch eLearning module" at bounding box center [913, 137] width 197 height 31
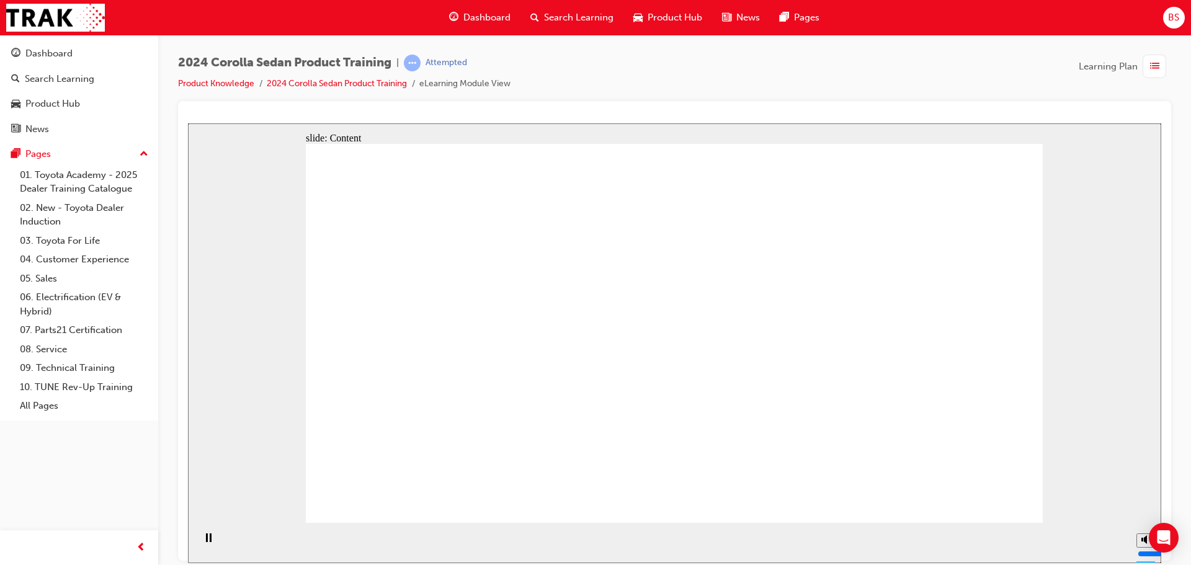
drag, startPoint x: 424, startPoint y: 372, endPoint x: 448, endPoint y: 370, distance: 24.2
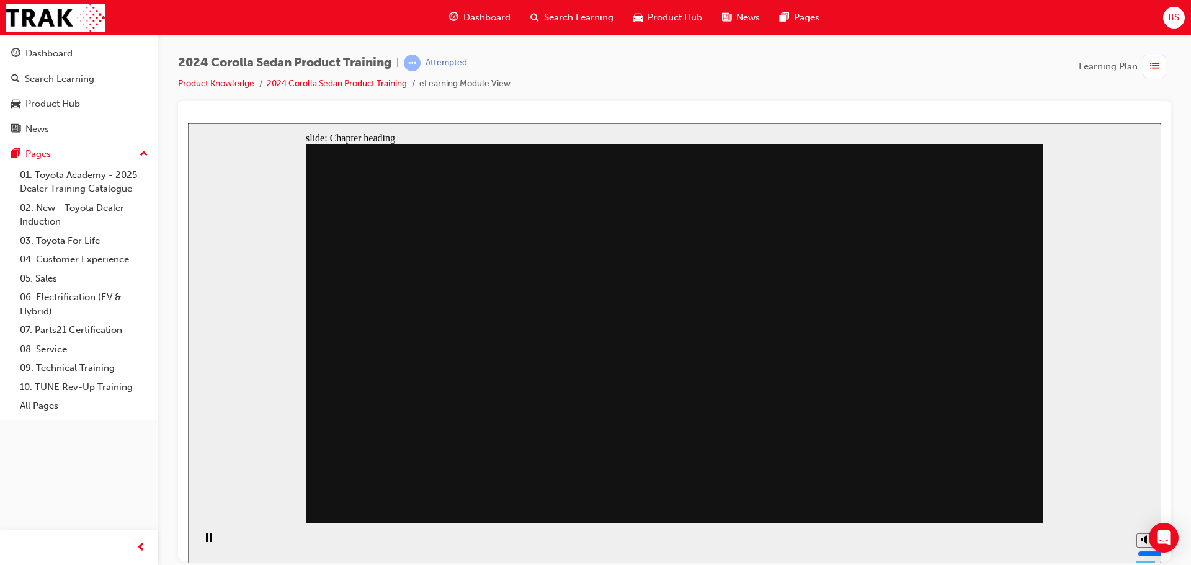
drag, startPoint x: 543, startPoint y: 384, endPoint x: 606, endPoint y: 389, distance: 62.8
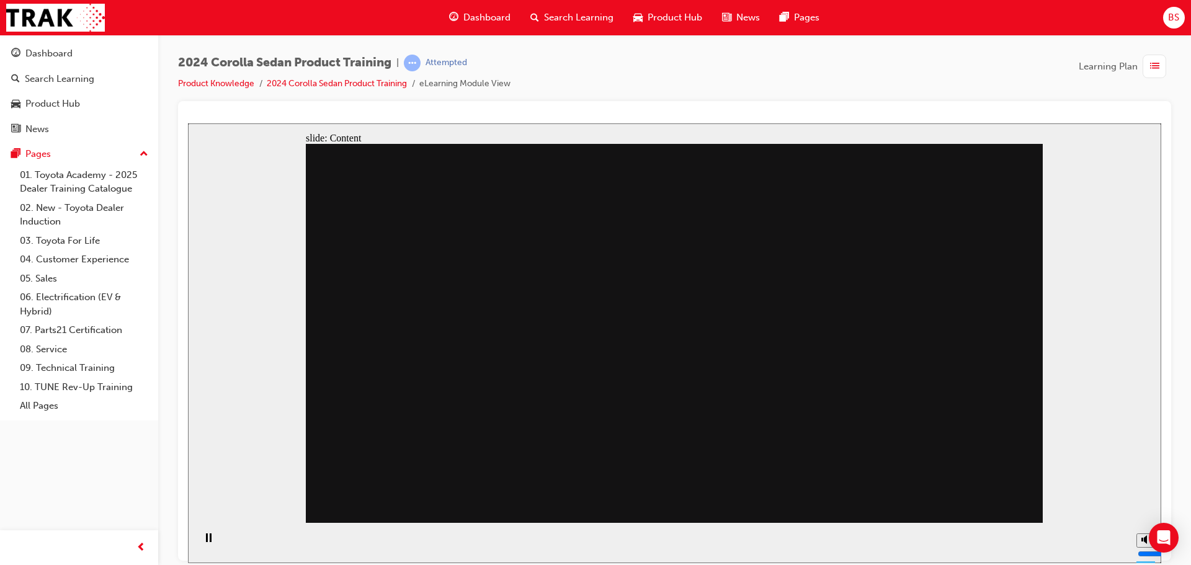
drag, startPoint x: 665, startPoint y: 398, endPoint x: 684, endPoint y: 399, distance: 19.2
drag, startPoint x: 801, startPoint y: 290, endPoint x: 808, endPoint y: 339, distance: 49.5
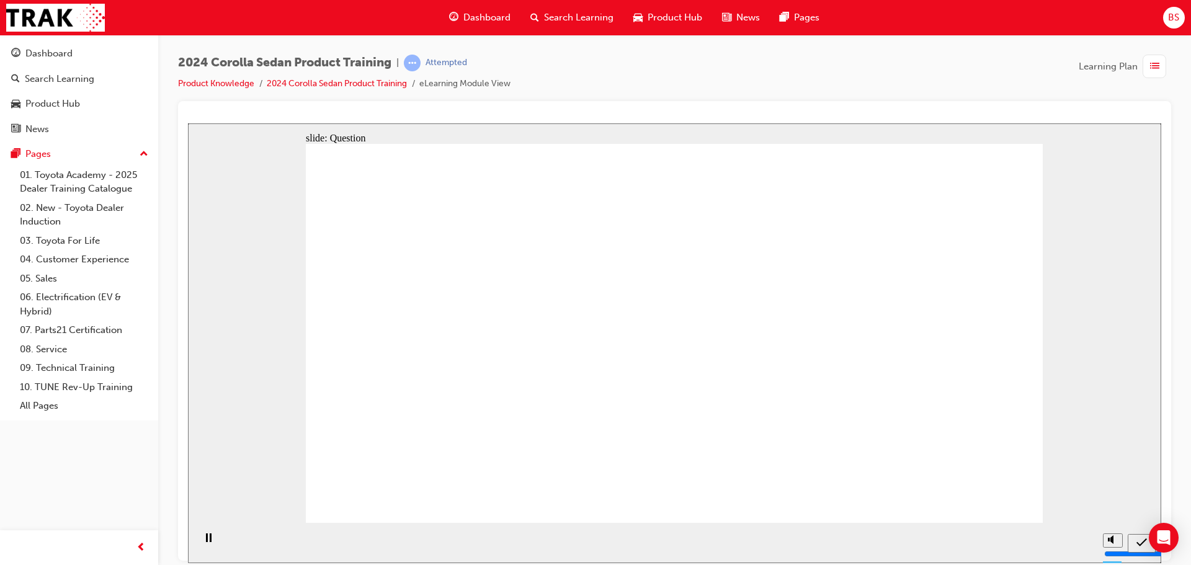
radio input "true"
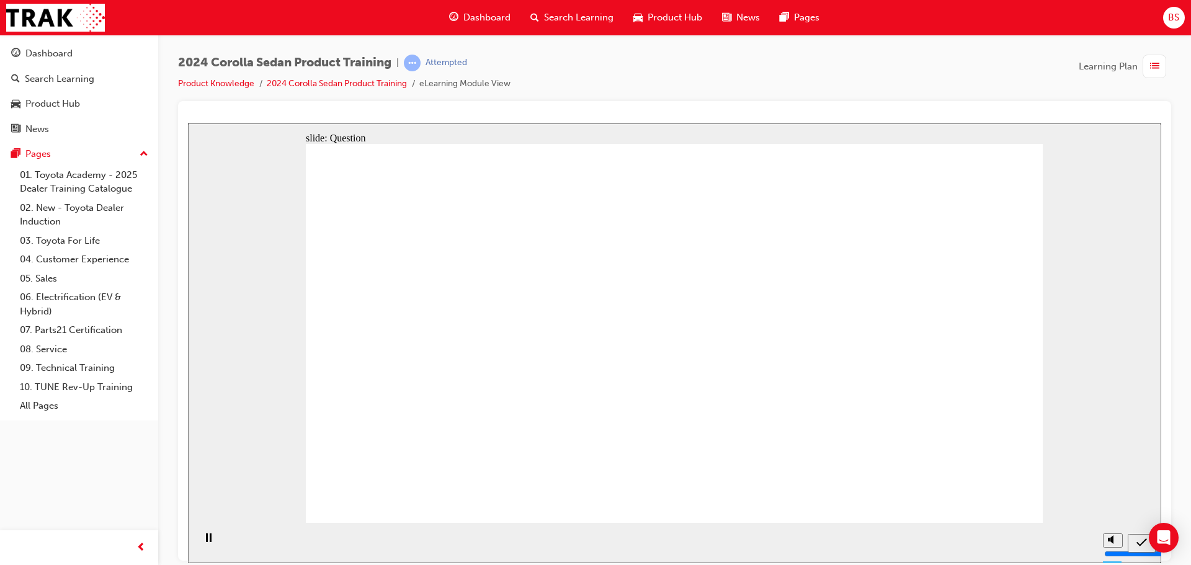
radio input "true"
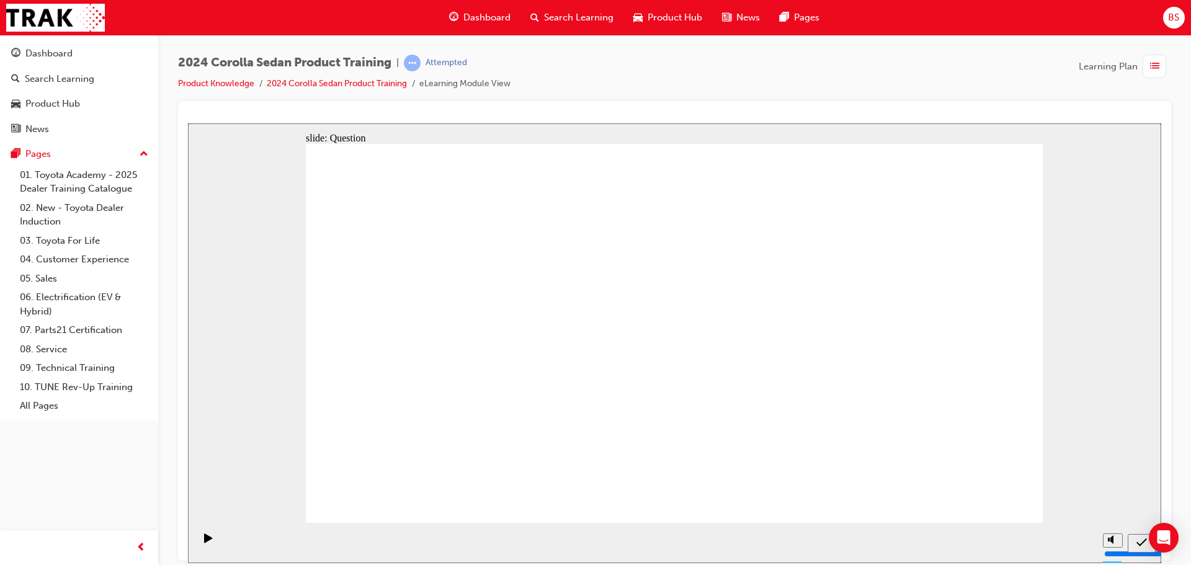
radio input "true"
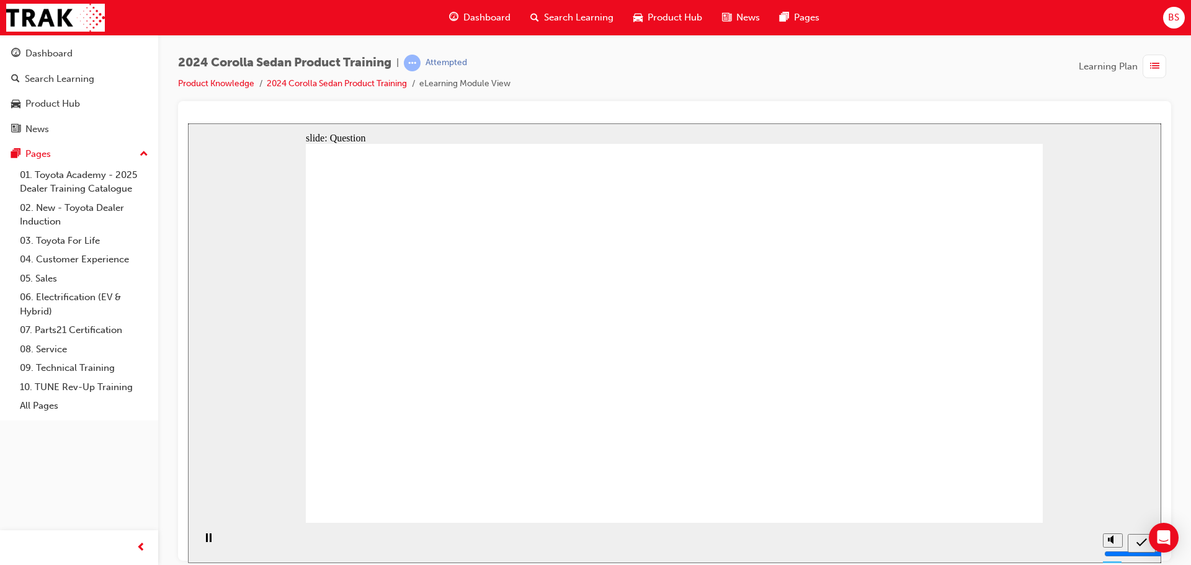
drag, startPoint x: 741, startPoint y: 303, endPoint x: 473, endPoint y: 434, distance: 297.4
drag, startPoint x: 480, startPoint y: 302, endPoint x: 584, endPoint y: 409, distance: 149.1
drag, startPoint x: 608, startPoint y: 311, endPoint x: 724, endPoint y: 419, distance: 158.4
drag, startPoint x: 746, startPoint y: 447, endPoint x: 842, endPoint y: 443, distance: 96.2
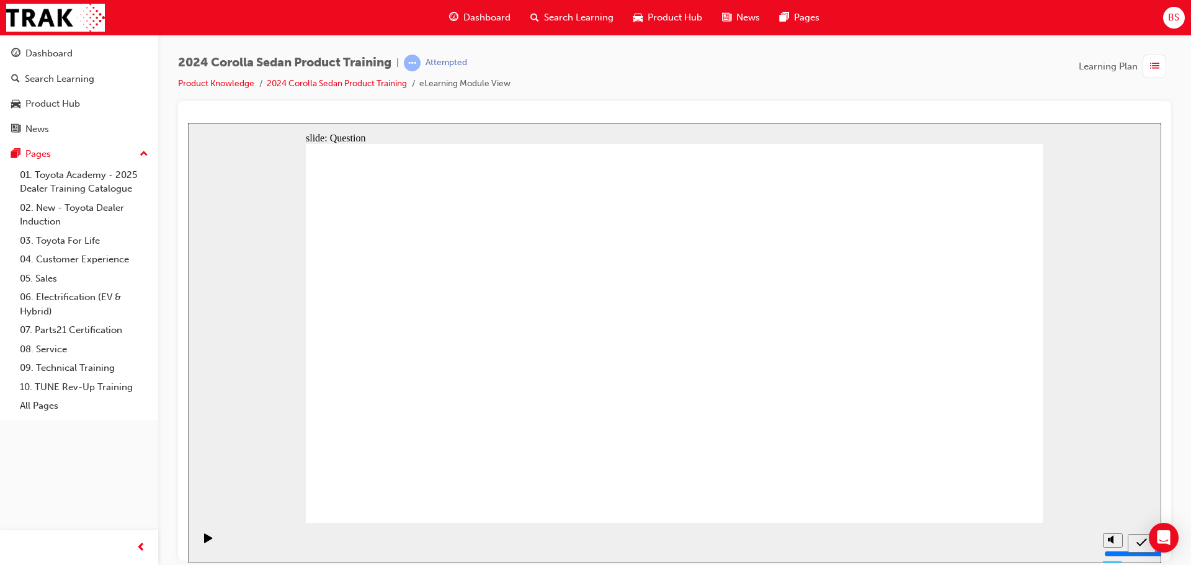
drag, startPoint x: 867, startPoint y: 334, endPoint x: 575, endPoint y: 481, distance: 327.0
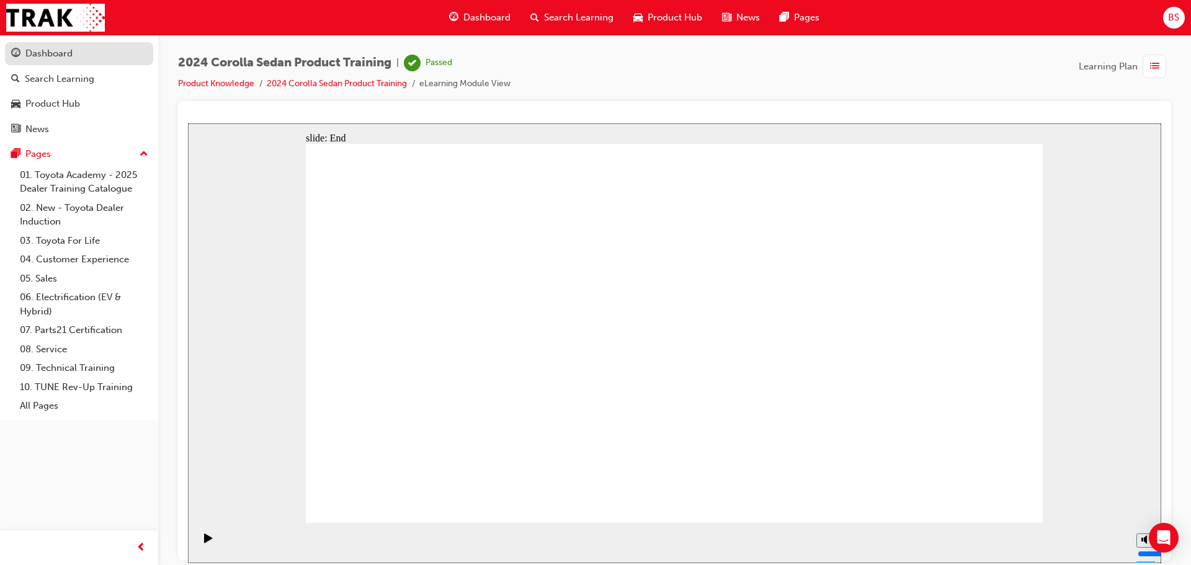
click at [53, 48] on div "Dashboard" at bounding box center [48, 54] width 47 height 14
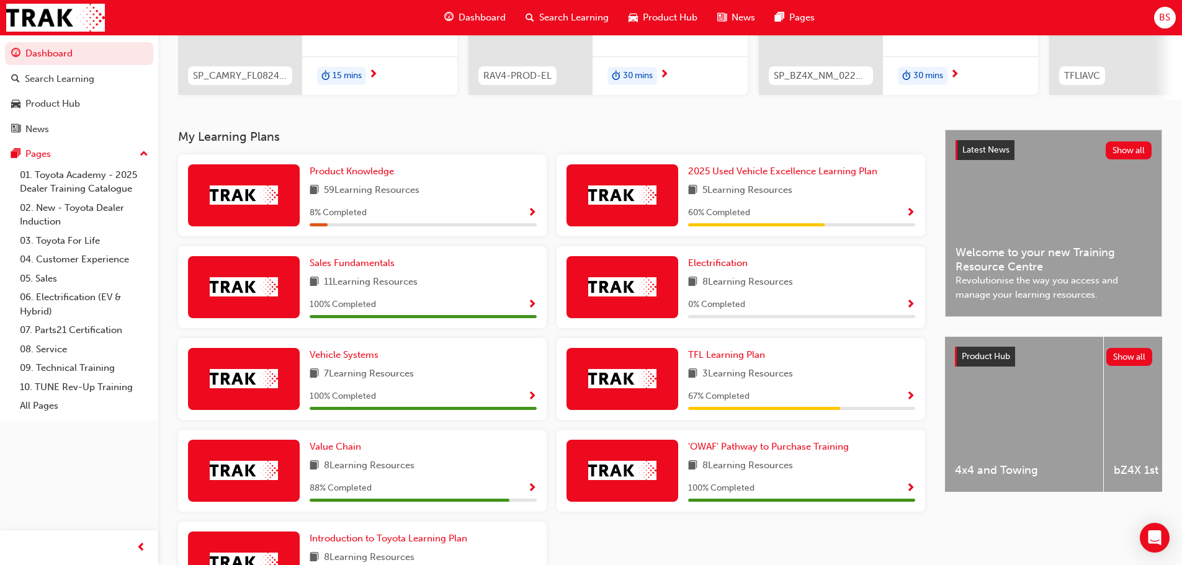
scroll to position [290, 0]
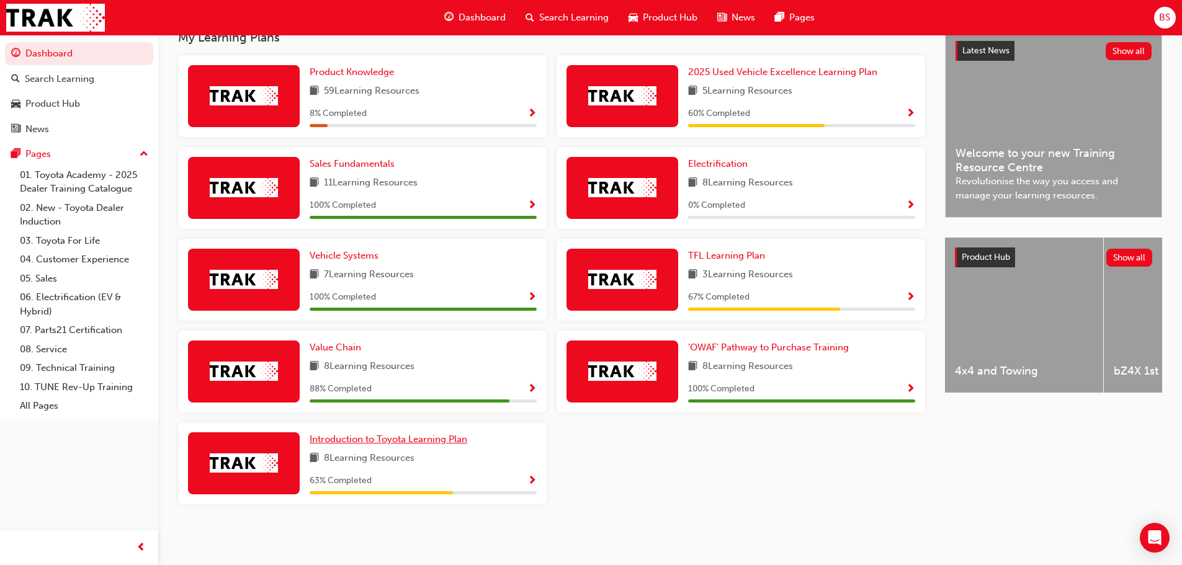
click at [395, 443] on span "Introduction to Toyota Learning Plan" at bounding box center [389, 439] width 158 height 11
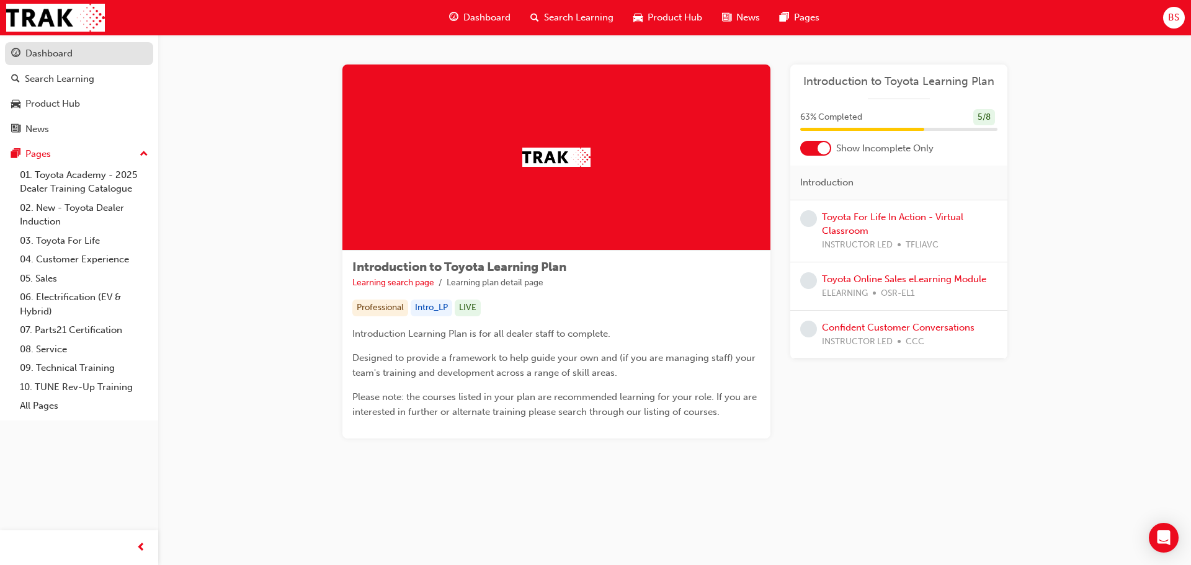
click at [68, 47] on div "Dashboard" at bounding box center [48, 54] width 47 height 14
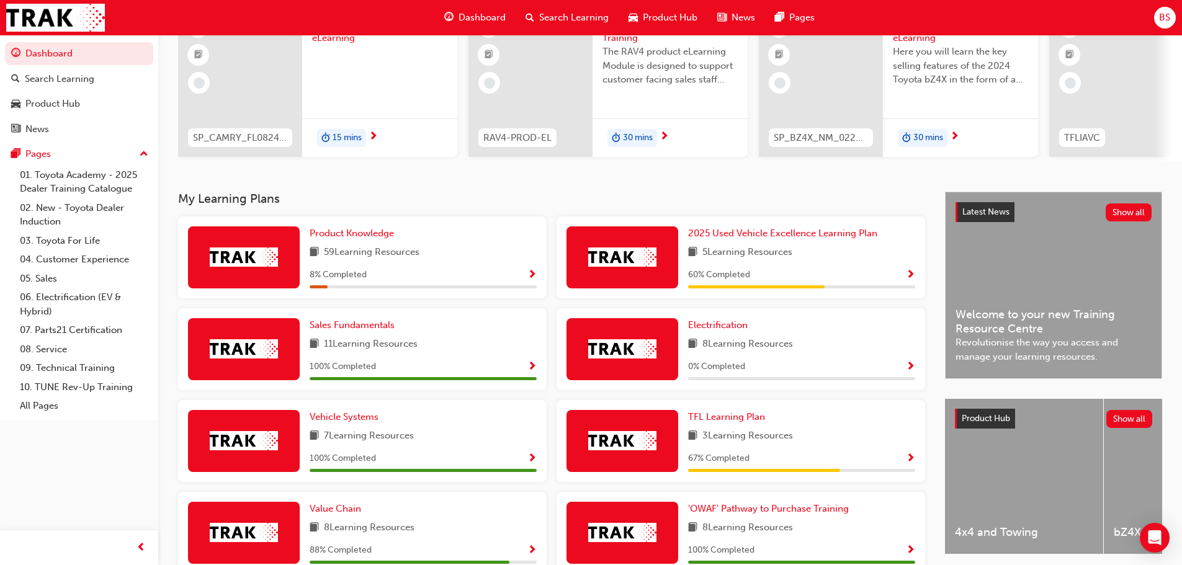
scroll to position [186, 0]
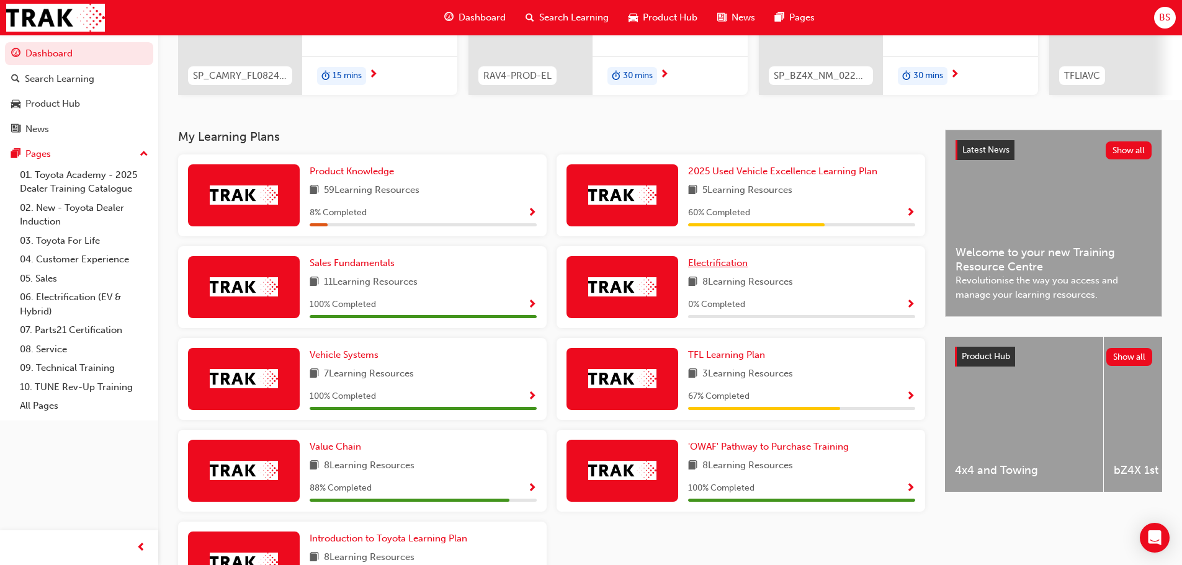
click at [736, 265] on span "Electrification" at bounding box center [718, 262] width 60 height 11
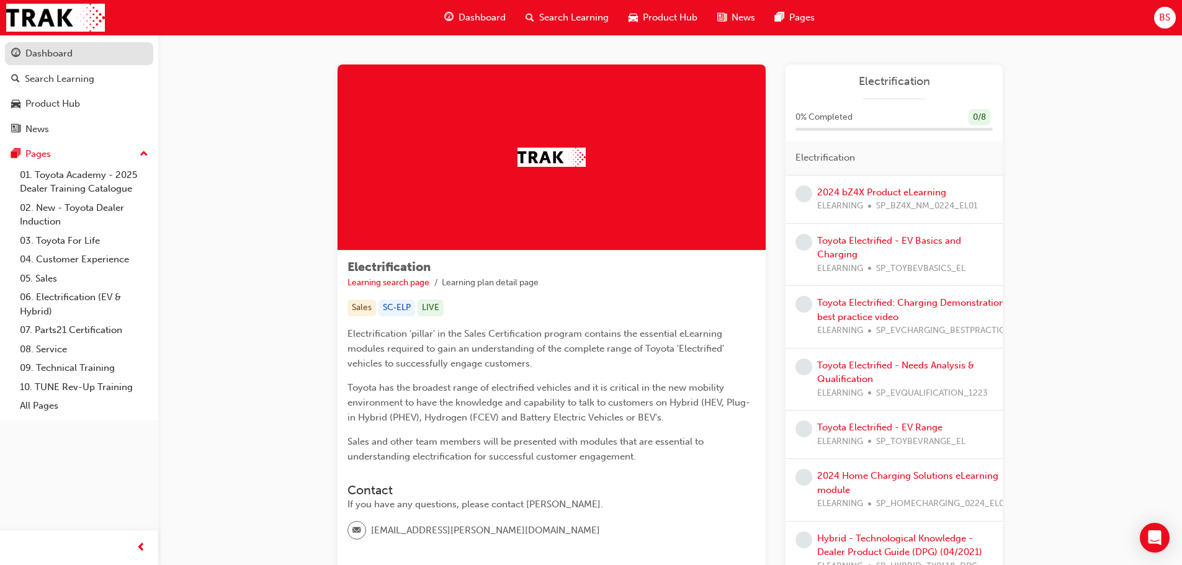
click at [51, 54] on div "Dashboard" at bounding box center [48, 54] width 47 height 14
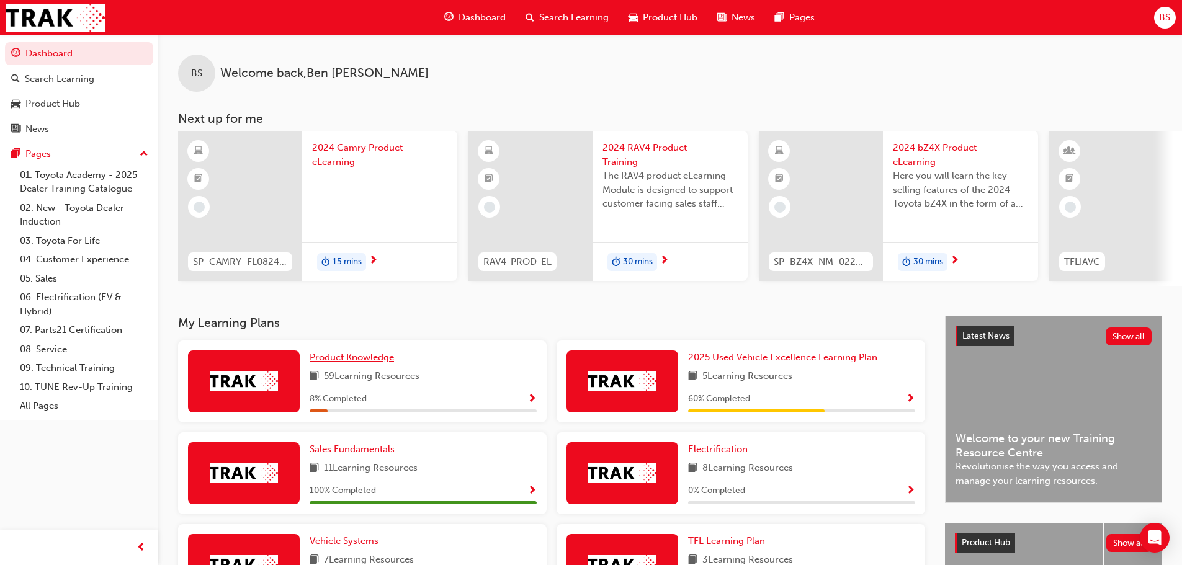
click at [369, 358] on span "Product Knowledge" at bounding box center [352, 357] width 84 height 11
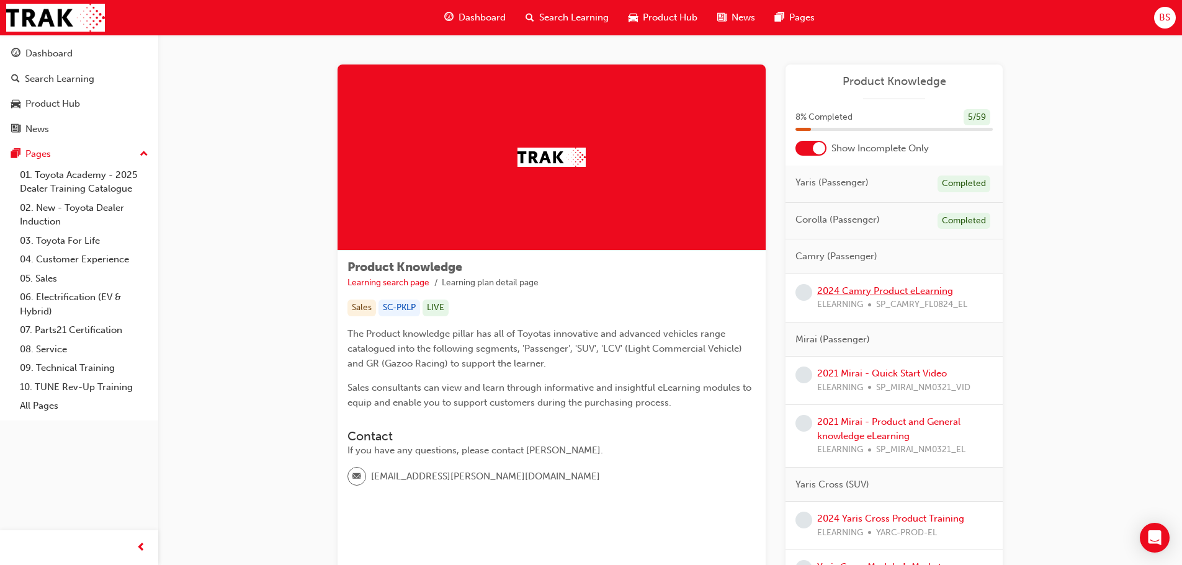
click at [871, 288] on link "2024 Camry Product eLearning" at bounding box center [885, 290] width 136 height 11
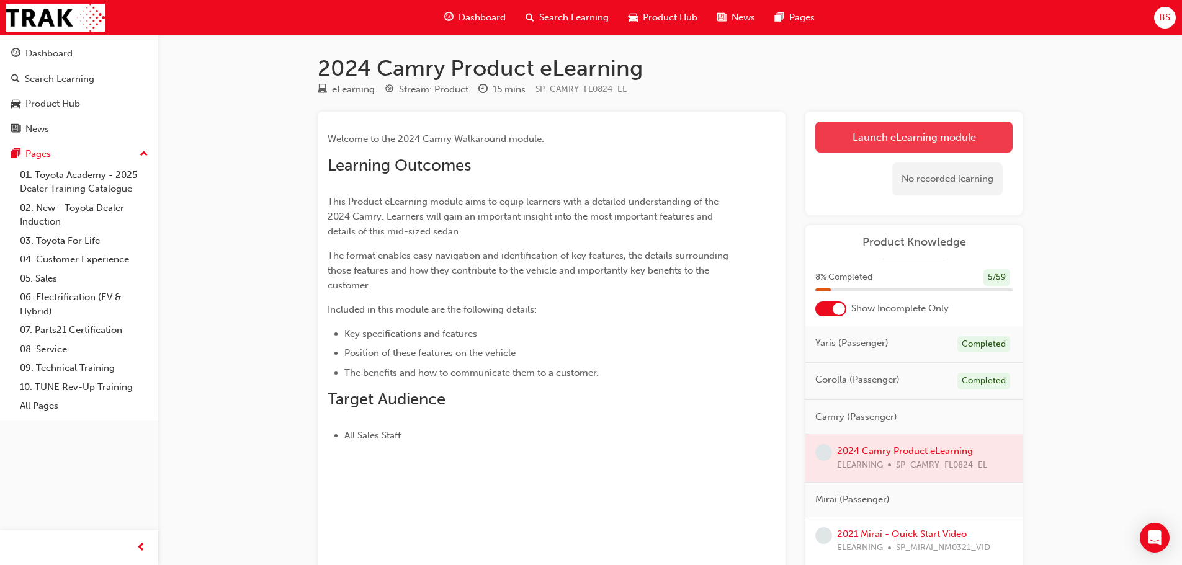
click at [907, 135] on link "Launch eLearning module" at bounding box center [913, 137] width 197 height 31
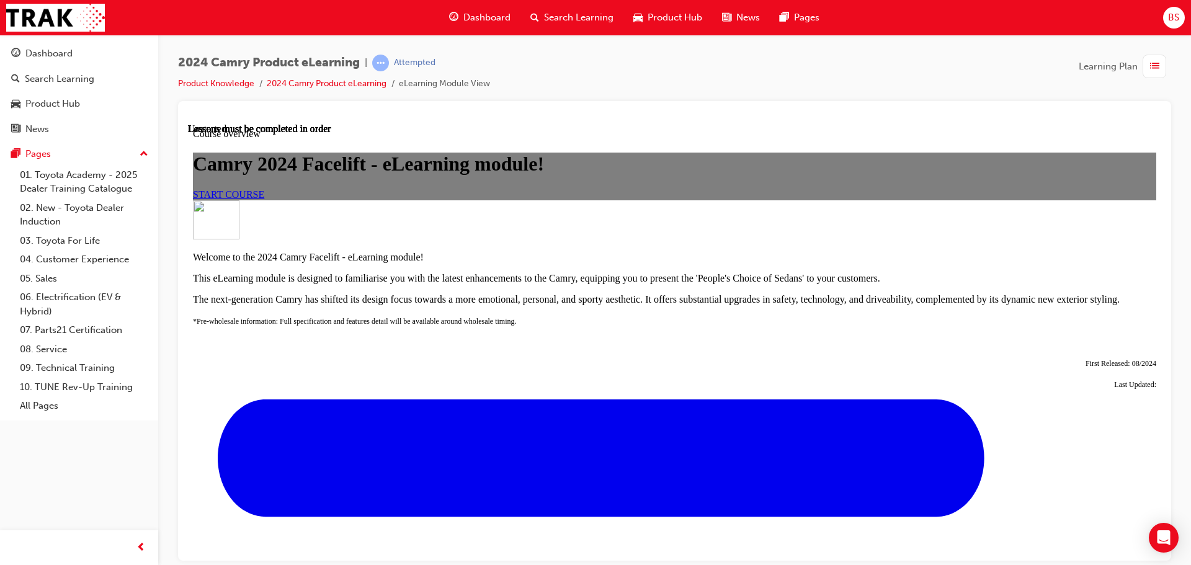
click at [264, 199] on span "START COURSE" at bounding box center [228, 194] width 71 height 11
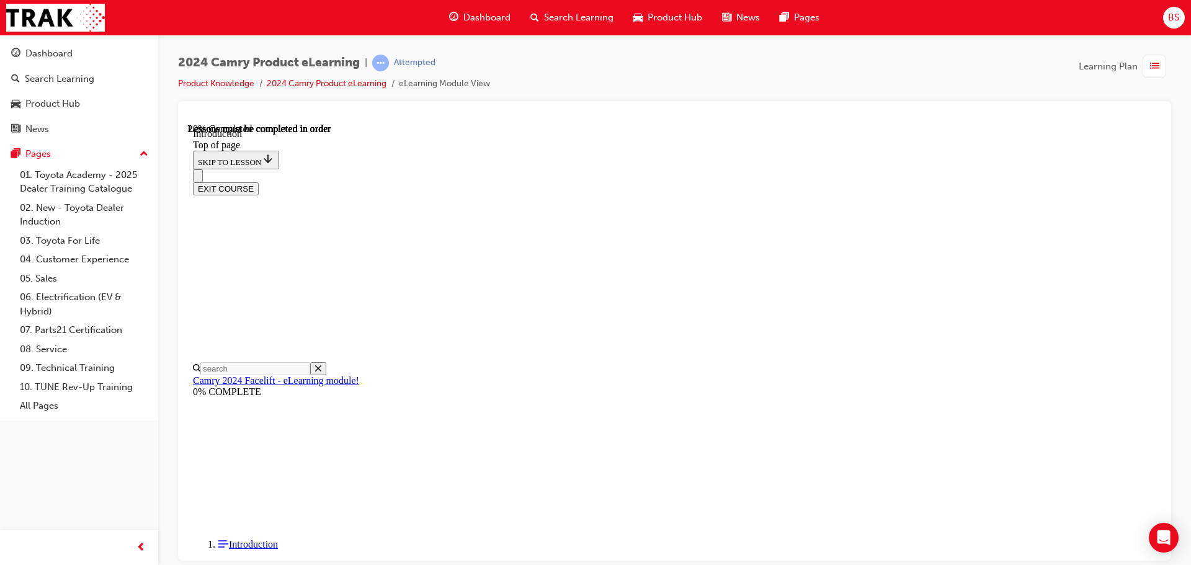
scroll to position [376, 0]
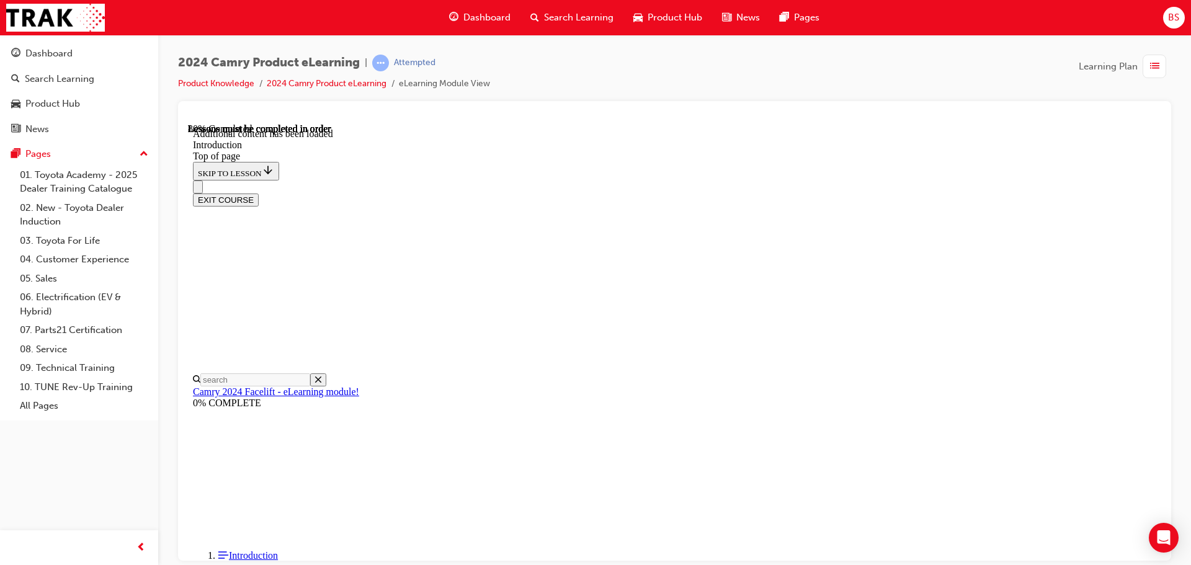
scroll to position [1539, 0]
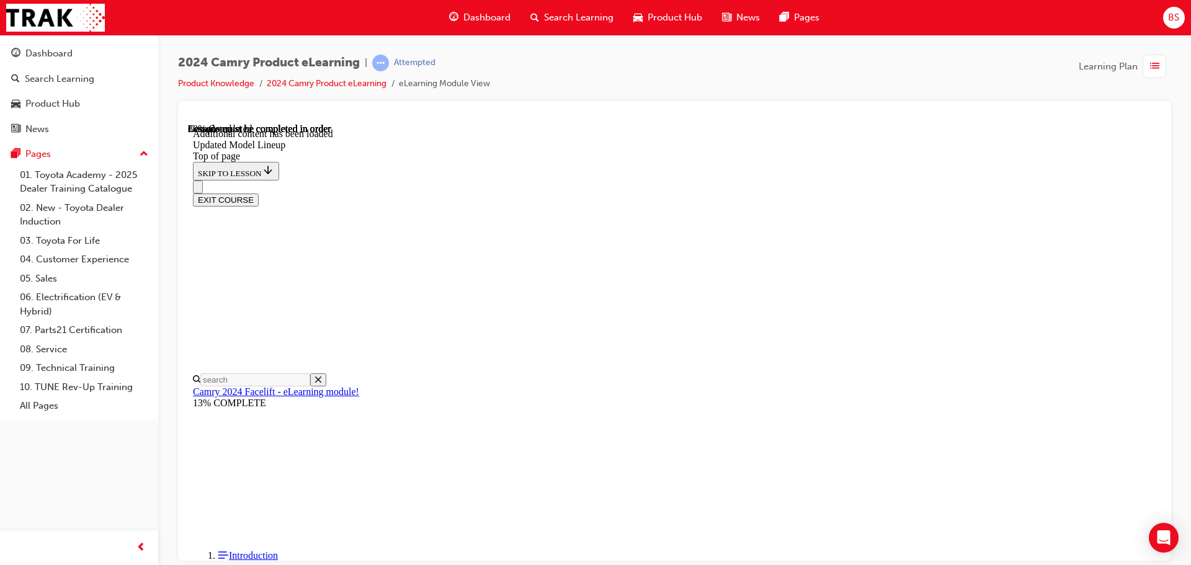
scroll to position [1229, 0]
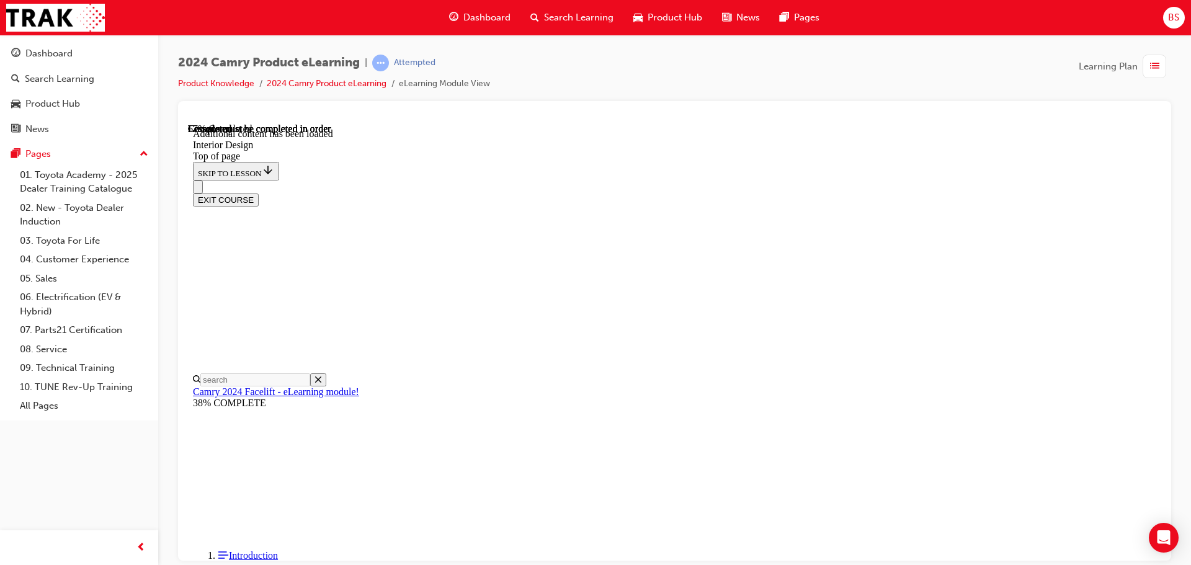
drag, startPoint x: 1056, startPoint y: 203, endPoint x: 1042, endPoint y: 204, distance: 13.7
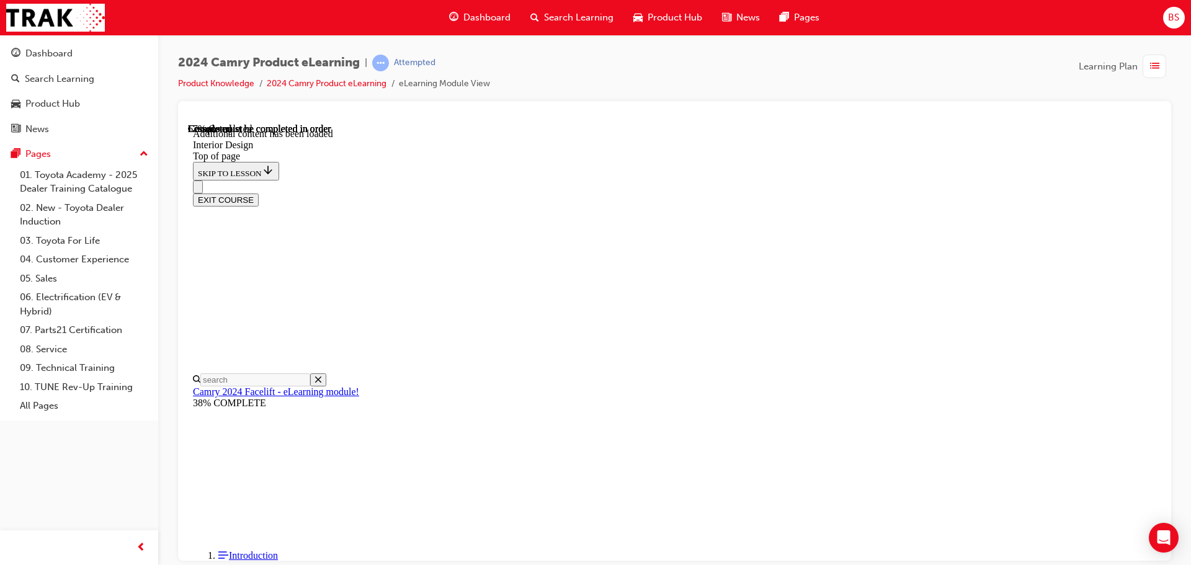
drag, startPoint x: 658, startPoint y: 298, endPoint x: 649, endPoint y: 329, distance: 32.2
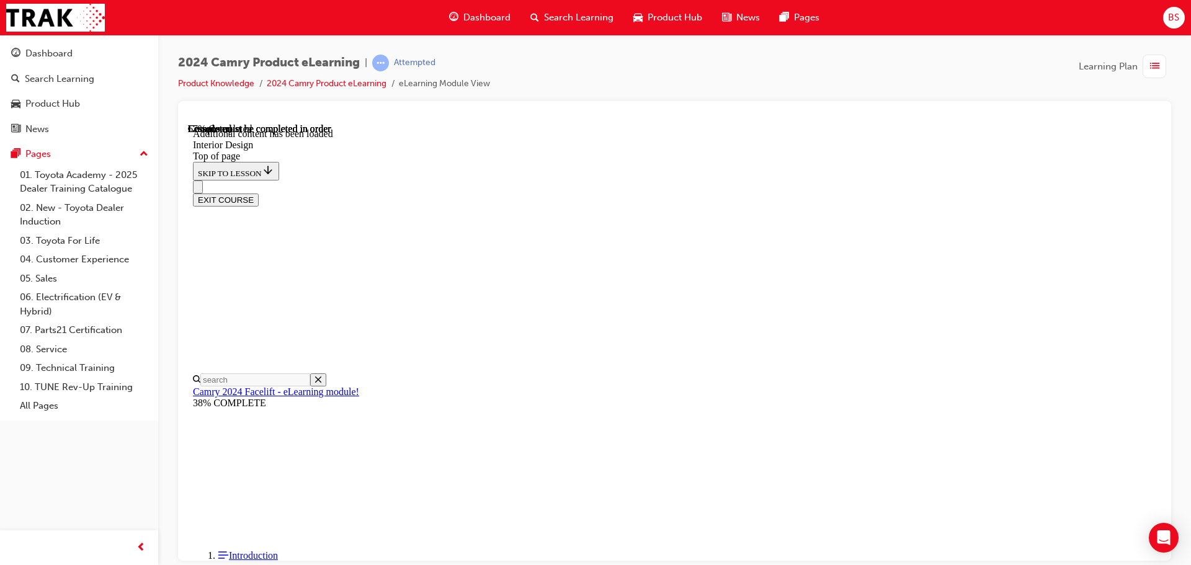
drag, startPoint x: 808, startPoint y: 295, endPoint x: 806, endPoint y: 302, distance: 7.7
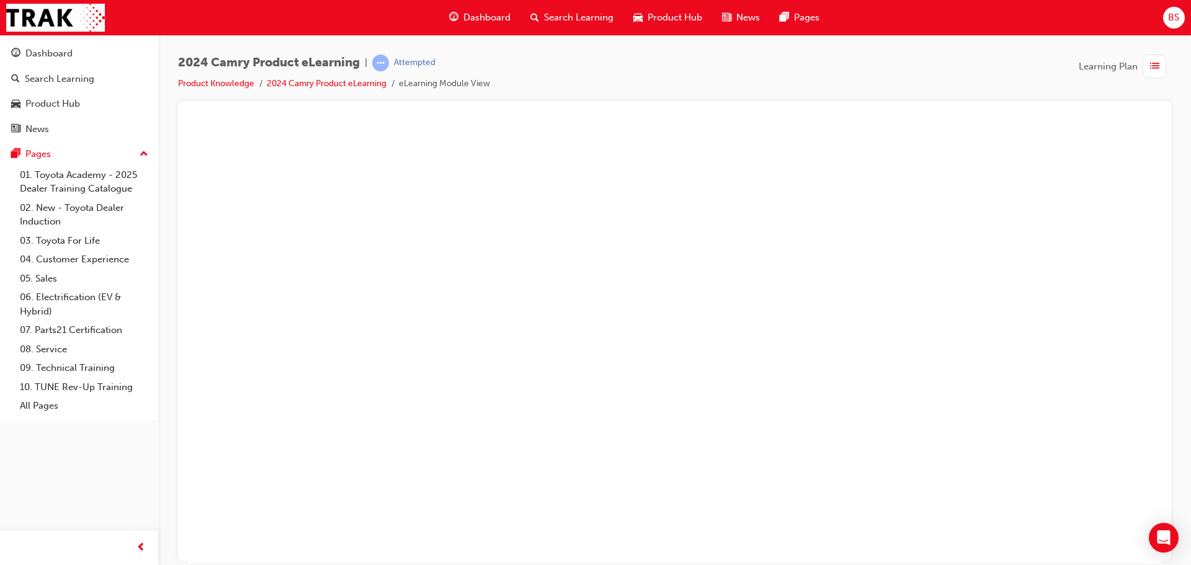
click at [655, 353] on button "Unzoom image" at bounding box center [674, 343] width 973 height 440
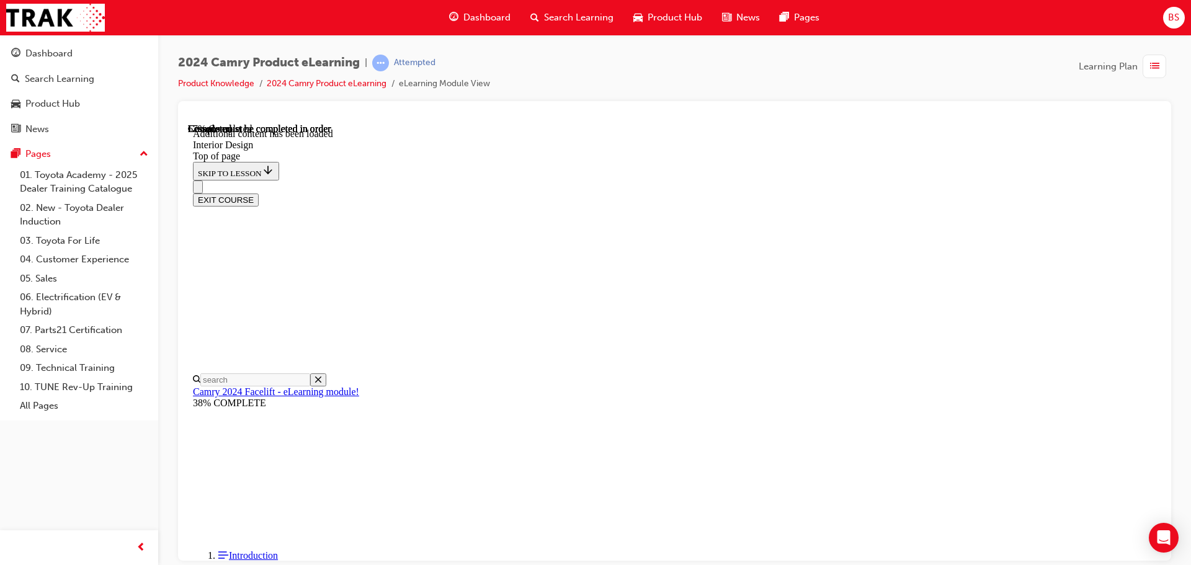
scroll to position [310, 0]
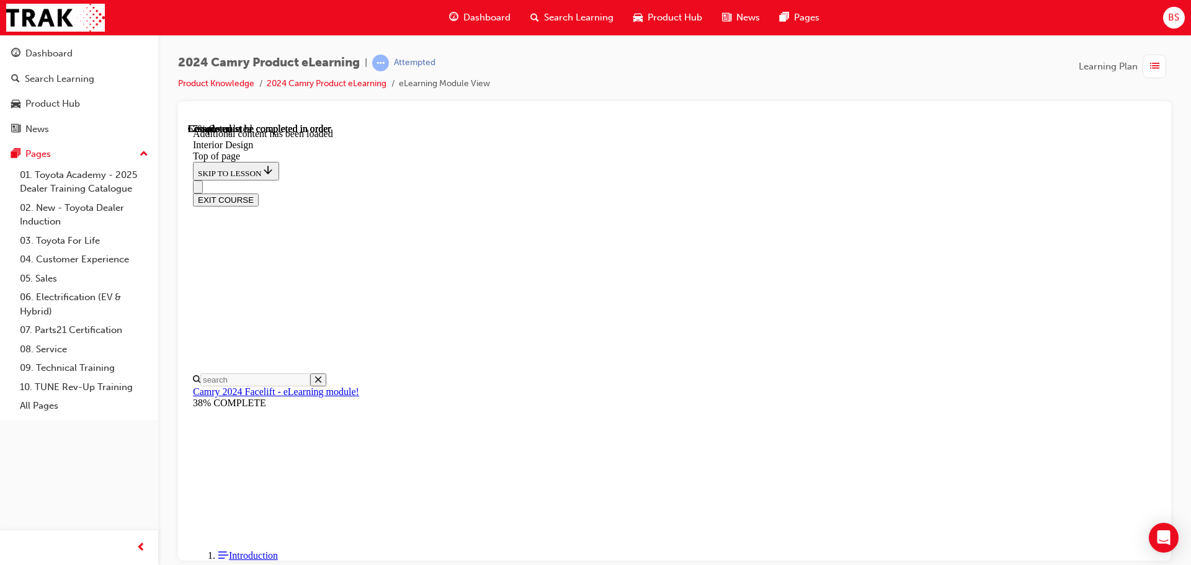
scroll to position [350, 0]
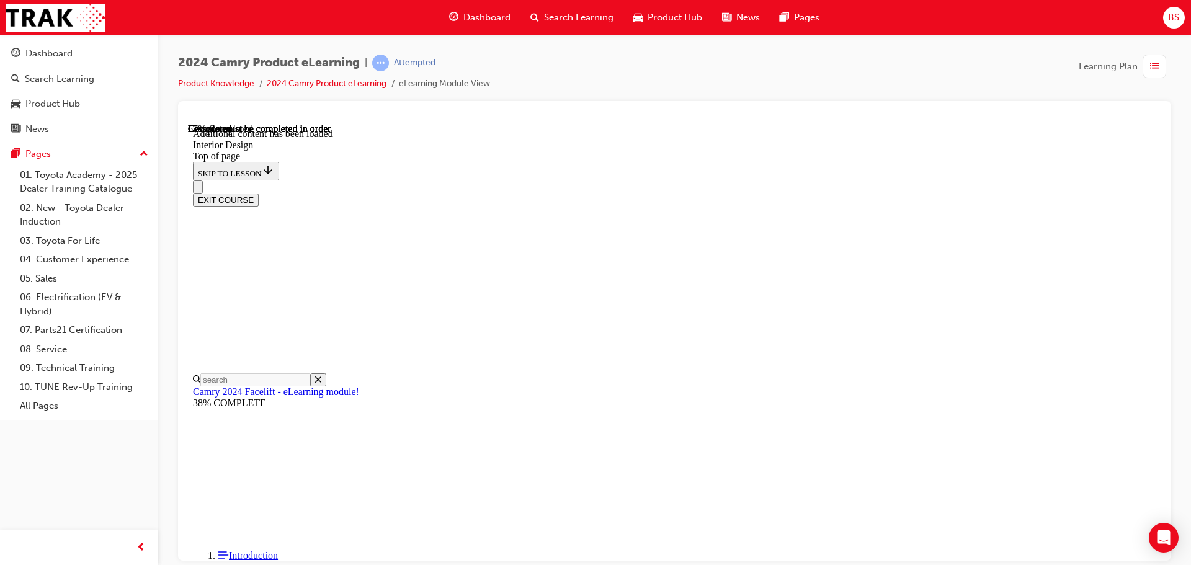
scroll to position [533, 0]
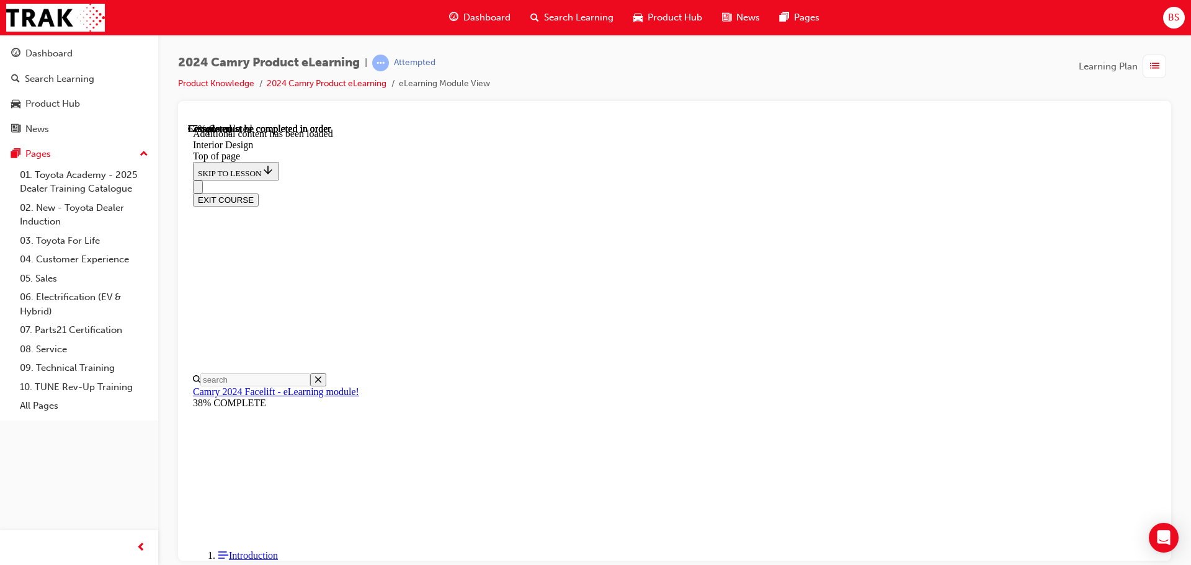
scroll to position [1051, 0]
click at [334, 411] on div "67% Completed" at bounding box center [335, 422] width 19 height 22
click at [198, 189] on icon "Close navigation menu" at bounding box center [198, 189] width 0 height 0
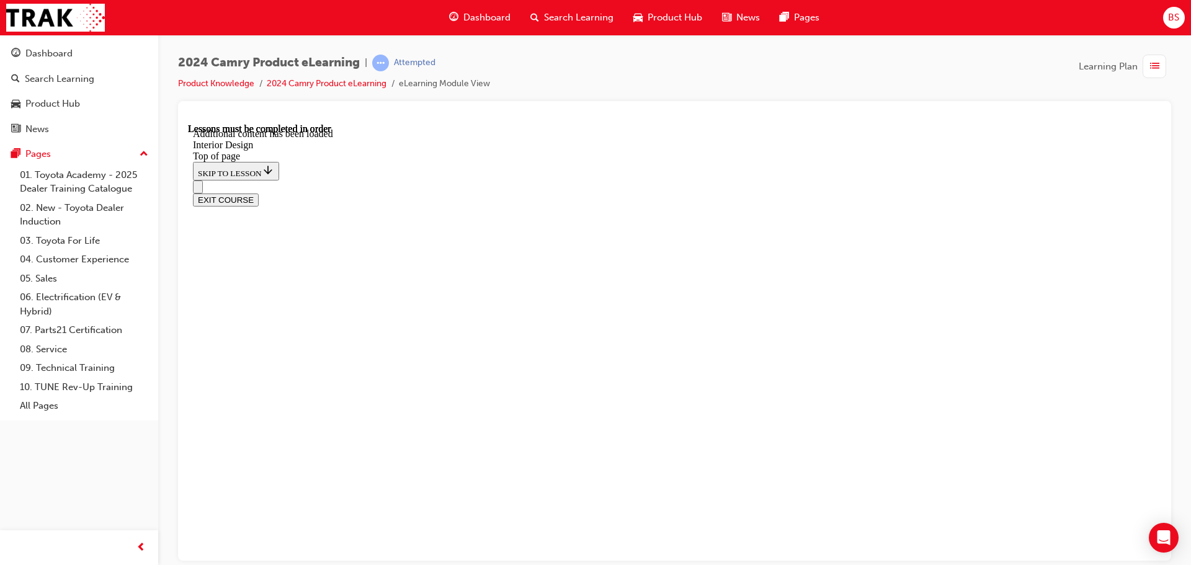
click at [201, 189] on icon "Open navigation menu" at bounding box center [204, 193] width 12 height 9
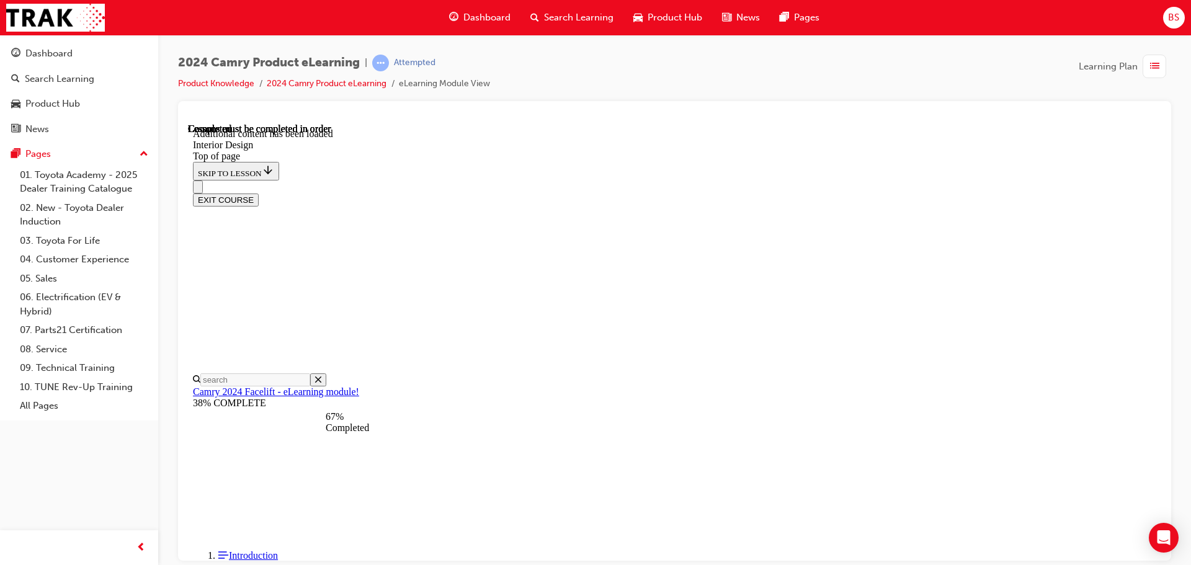
click at [259, 193] on button "EXIT COURSE" at bounding box center [226, 199] width 66 height 13
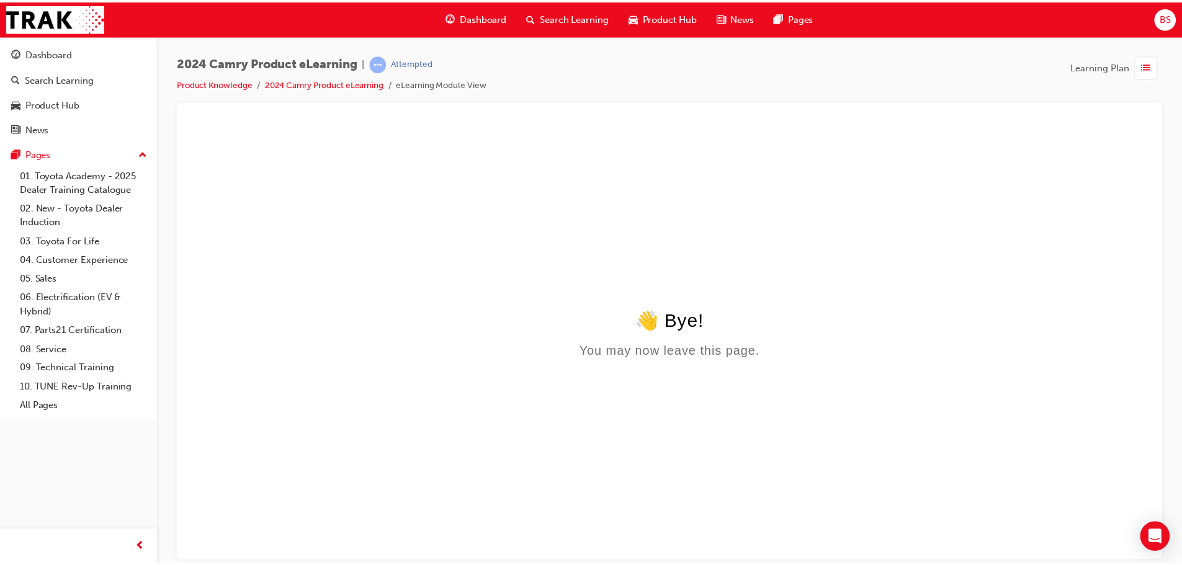
scroll to position [0, 0]
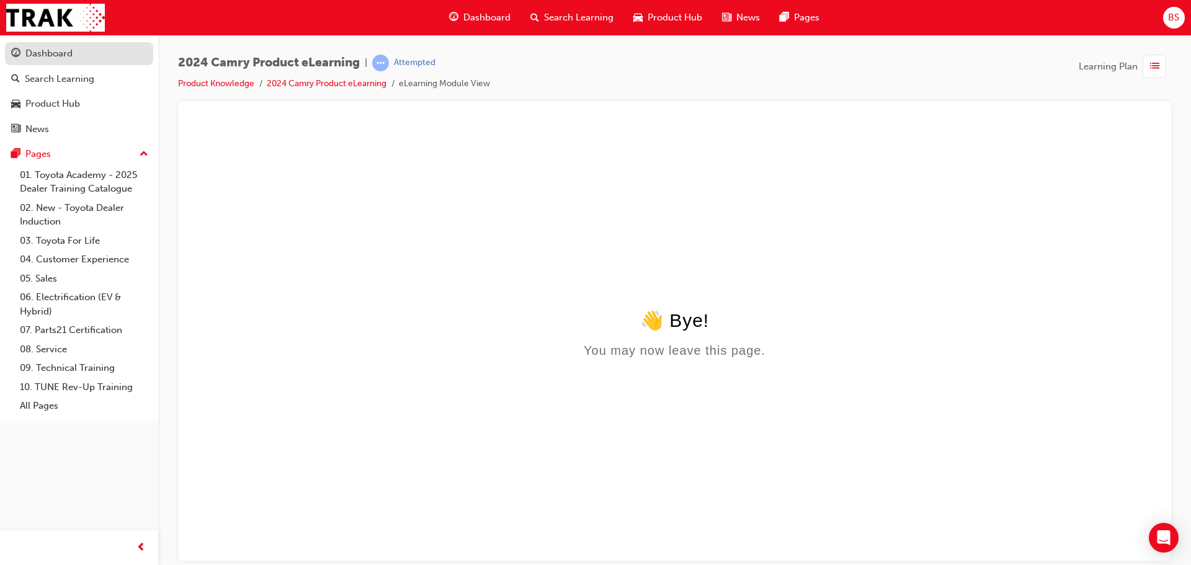
click at [42, 58] on div "Dashboard" at bounding box center [48, 54] width 47 height 14
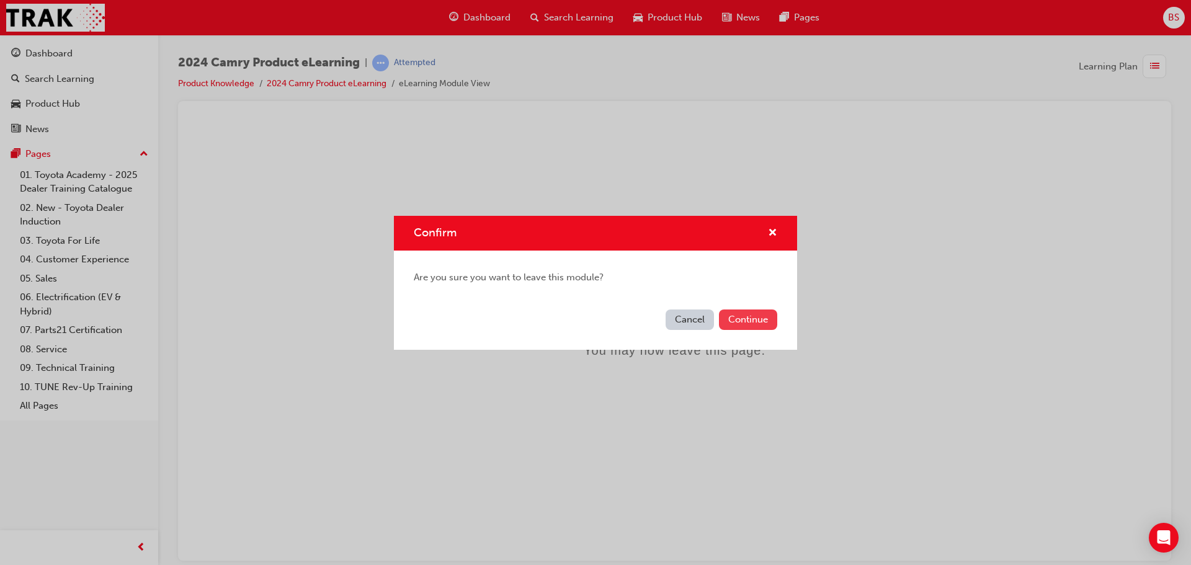
click at [744, 319] on button "Continue" at bounding box center [748, 320] width 58 height 20
